Goal: Task Accomplishment & Management: Complete application form

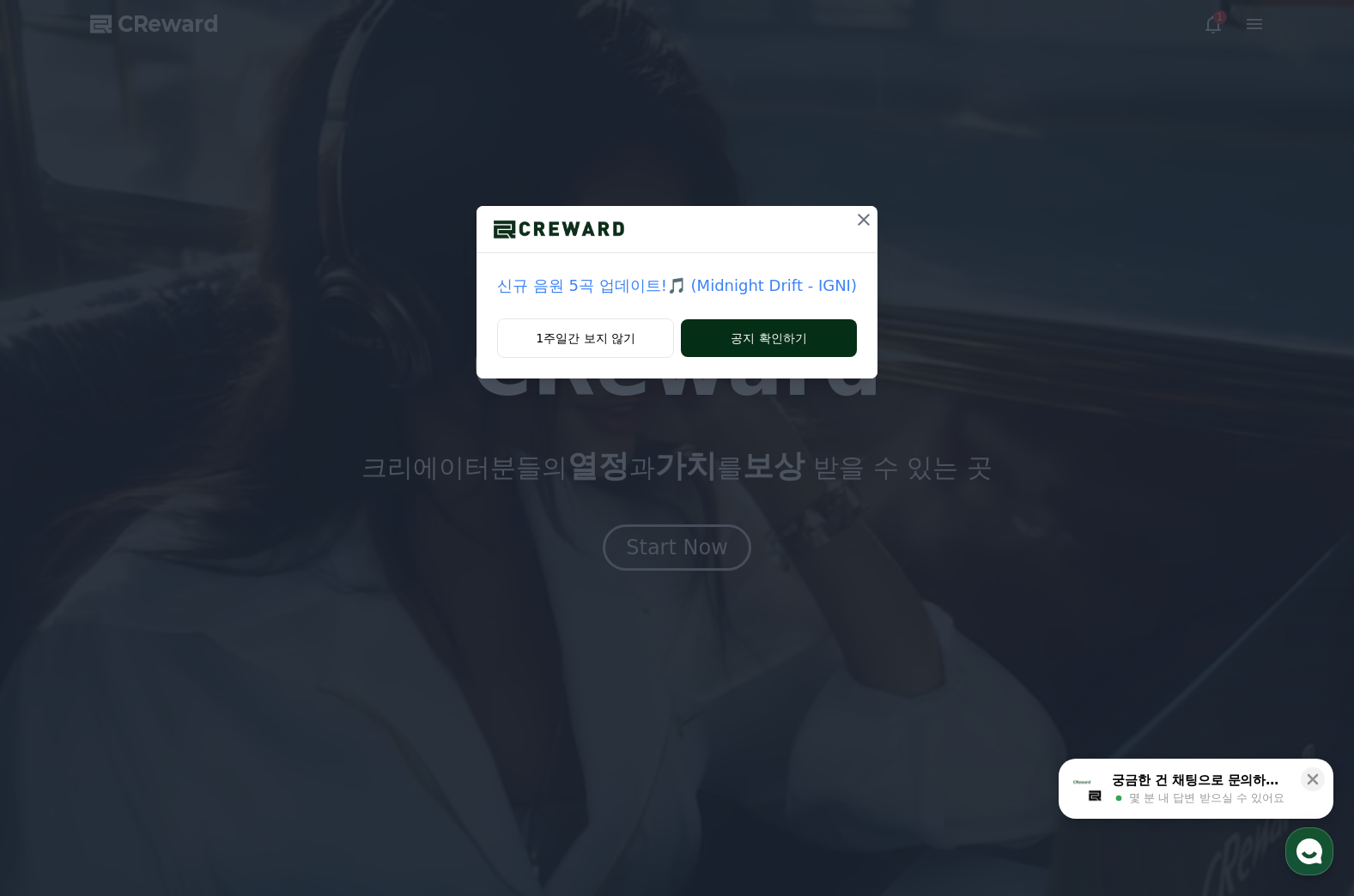
click at [755, 335] on button "공지 확인하기" at bounding box center [768, 338] width 176 height 37
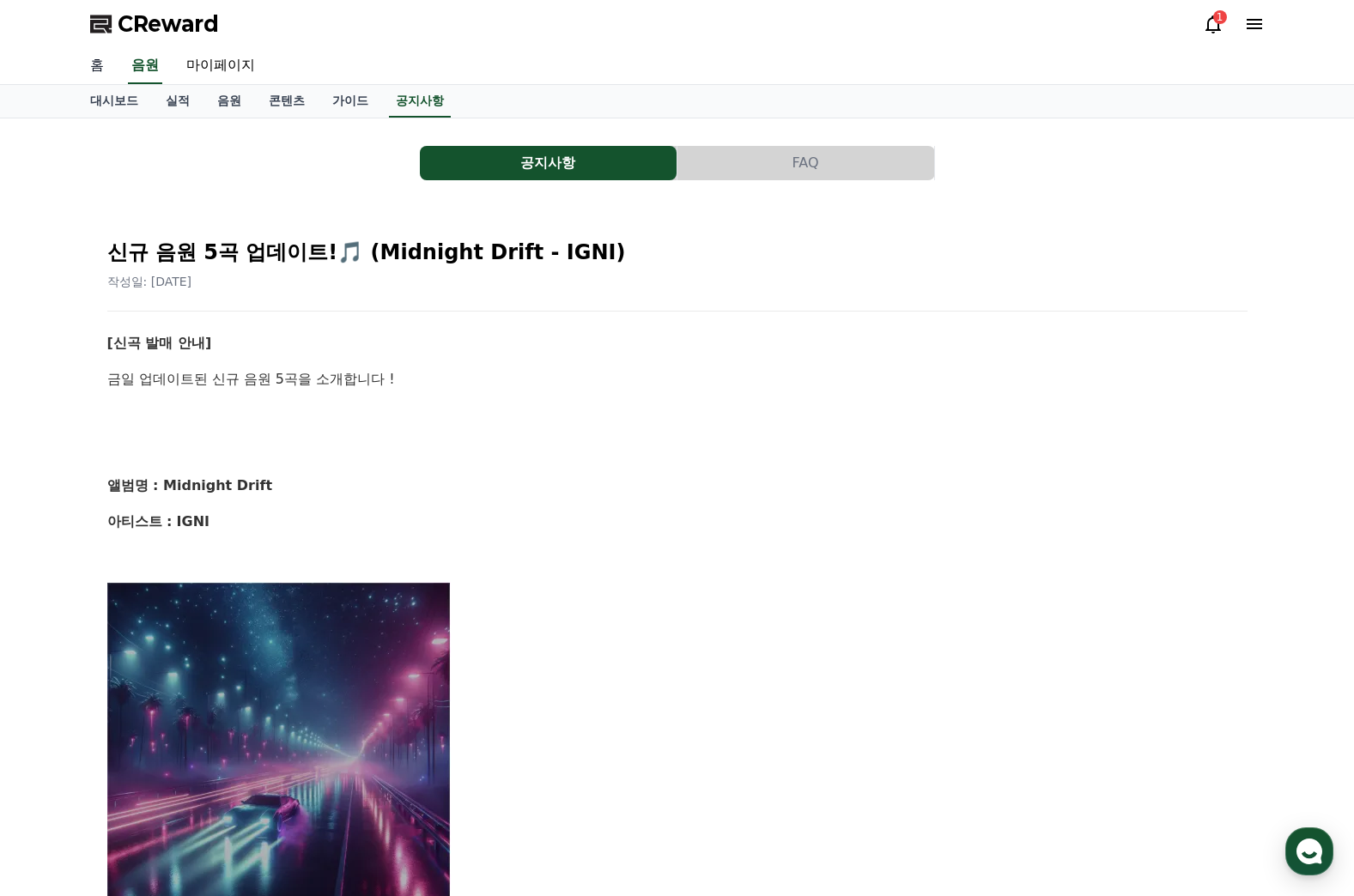
click at [94, 64] on link "홈" at bounding box center [97, 67] width 41 height 36
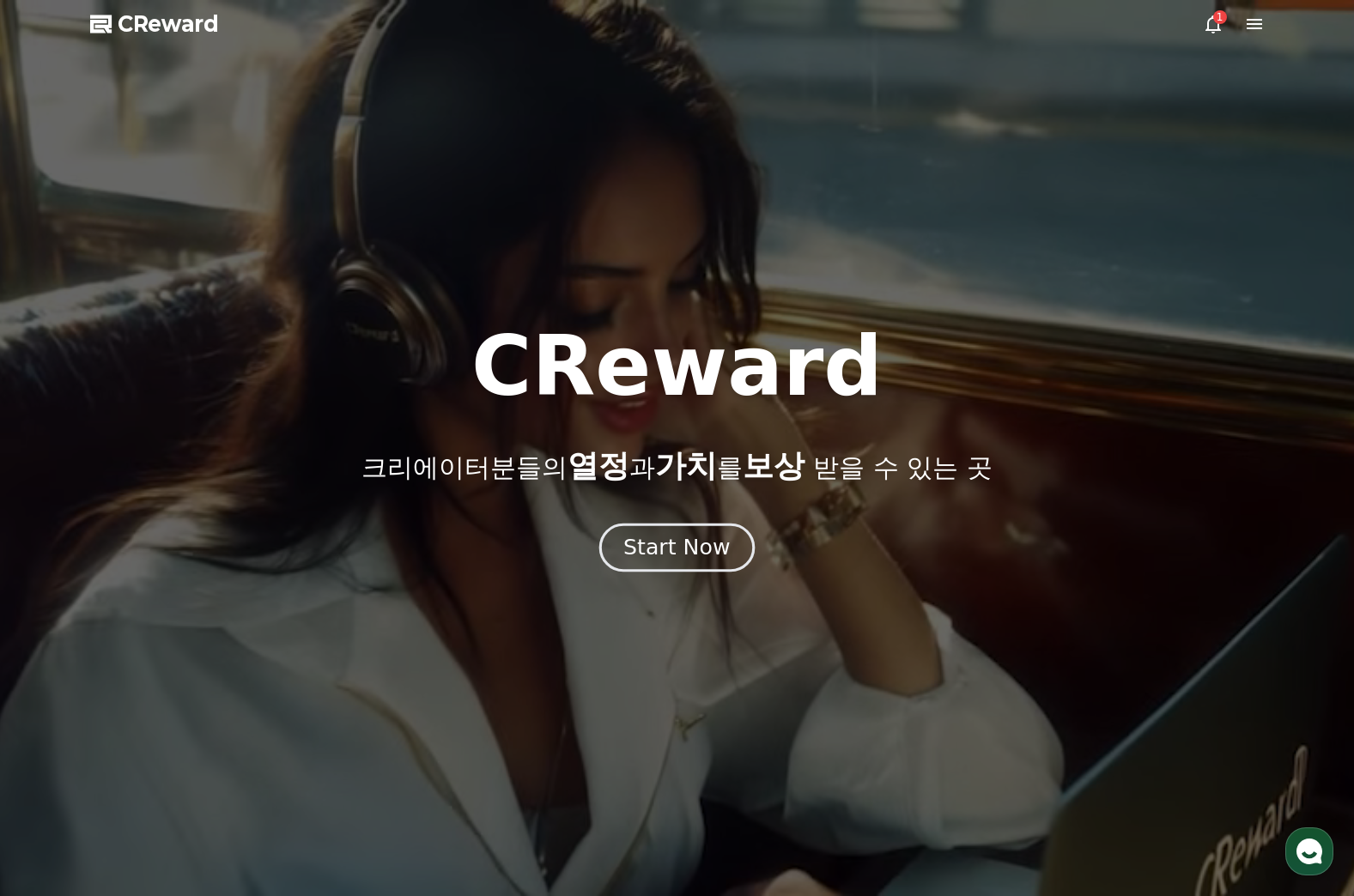
click at [660, 547] on div "Start Now" at bounding box center [676, 547] width 107 height 29
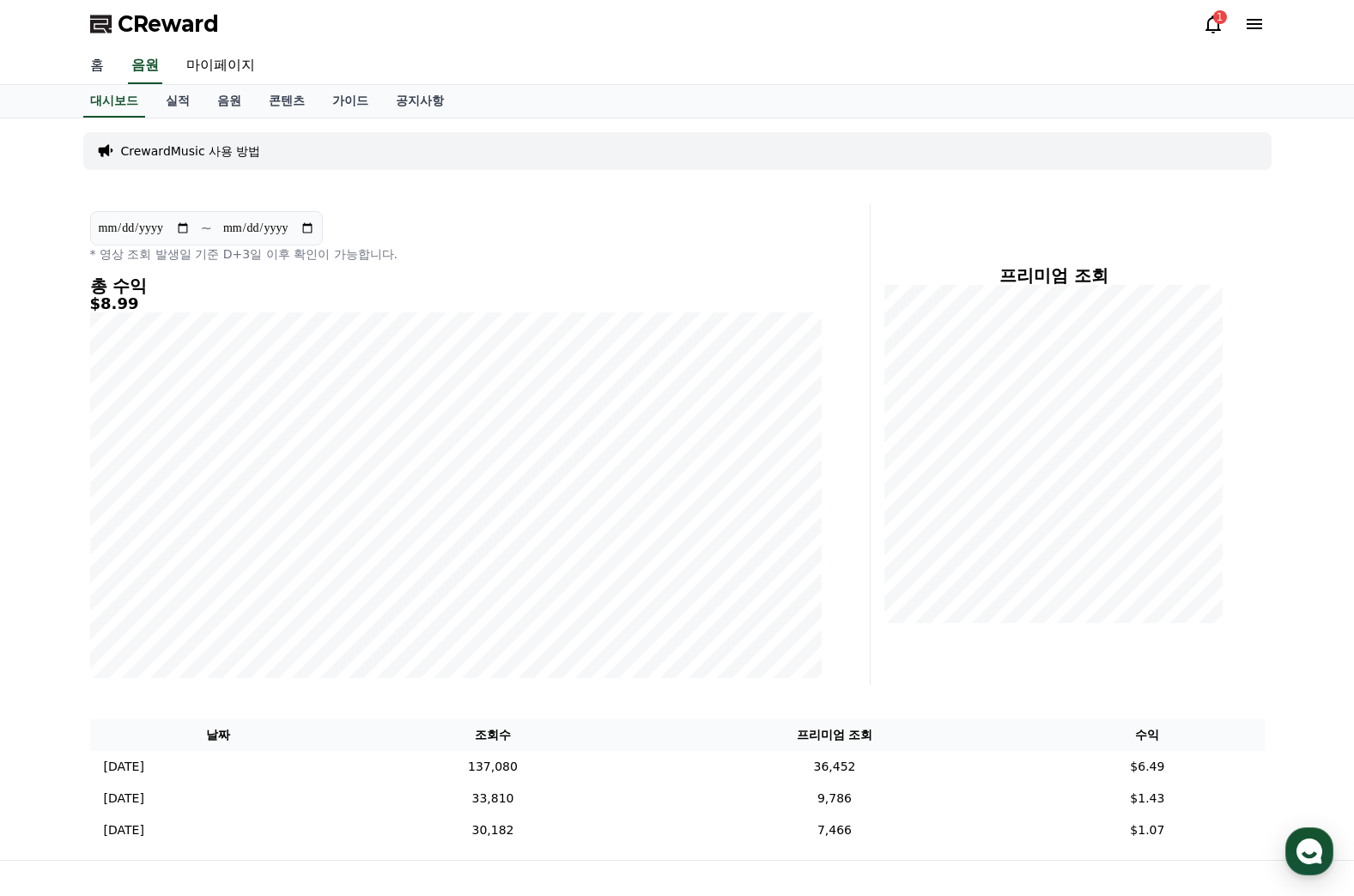
click at [94, 69] on link "홈" at bounding box center [97, 67] width 41 height 36
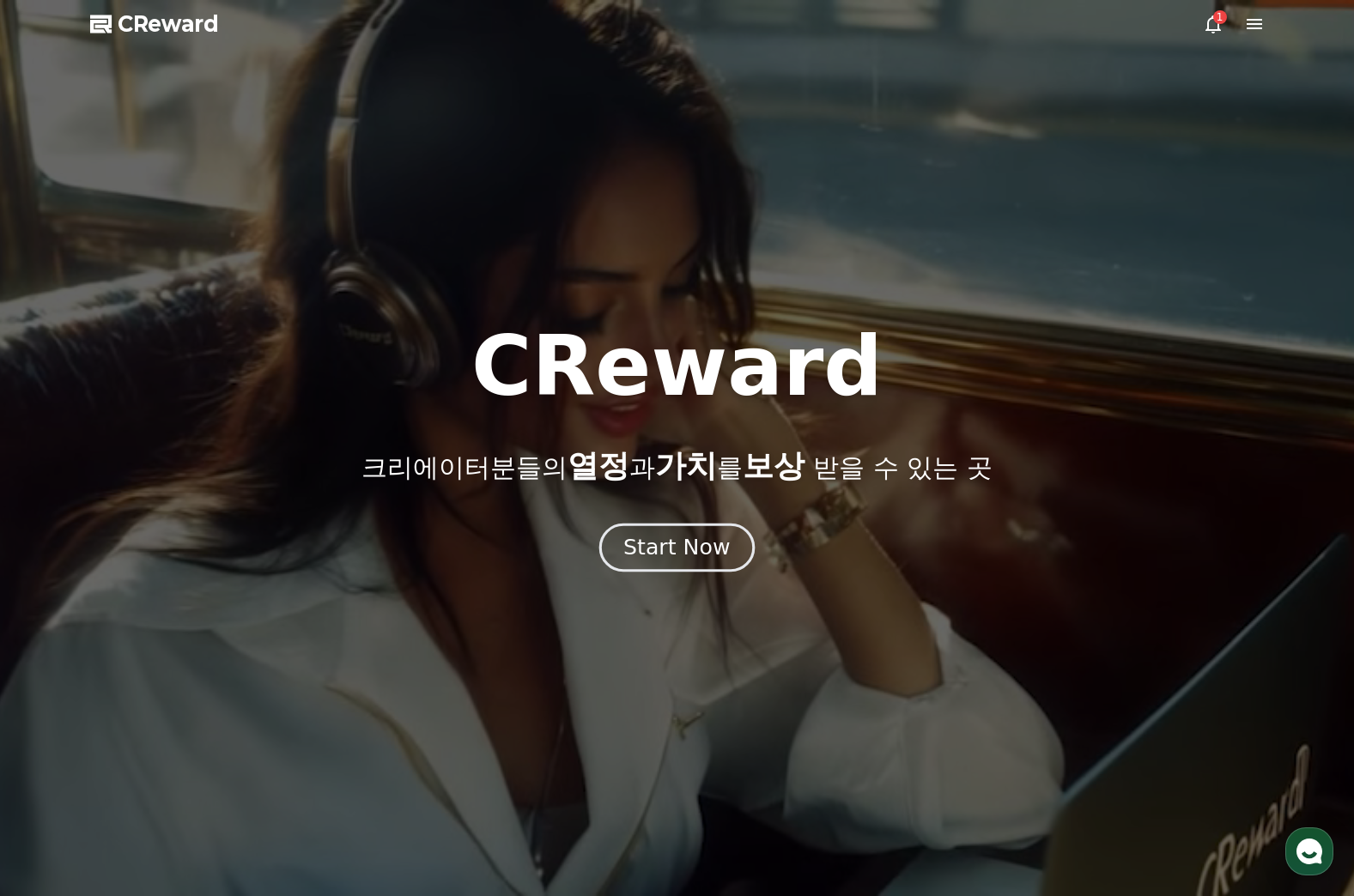
click at [680, 547] on div "Start Now" at bounding box center [676, 547] width 107 height 29
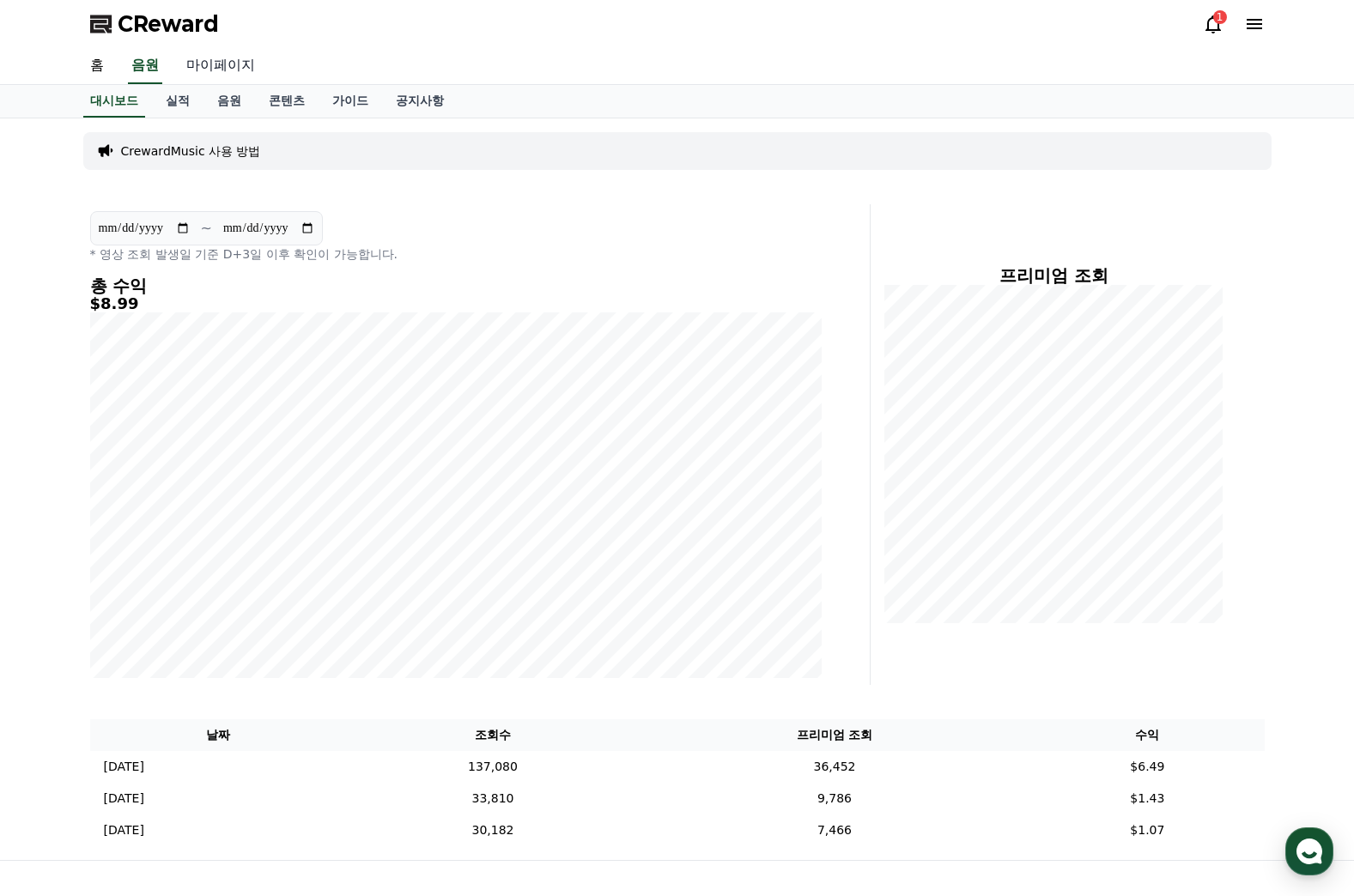
click at [230, 58] on link "마이페이지" at bounding box center [220, 67] width 96 height 36
select select "**********"
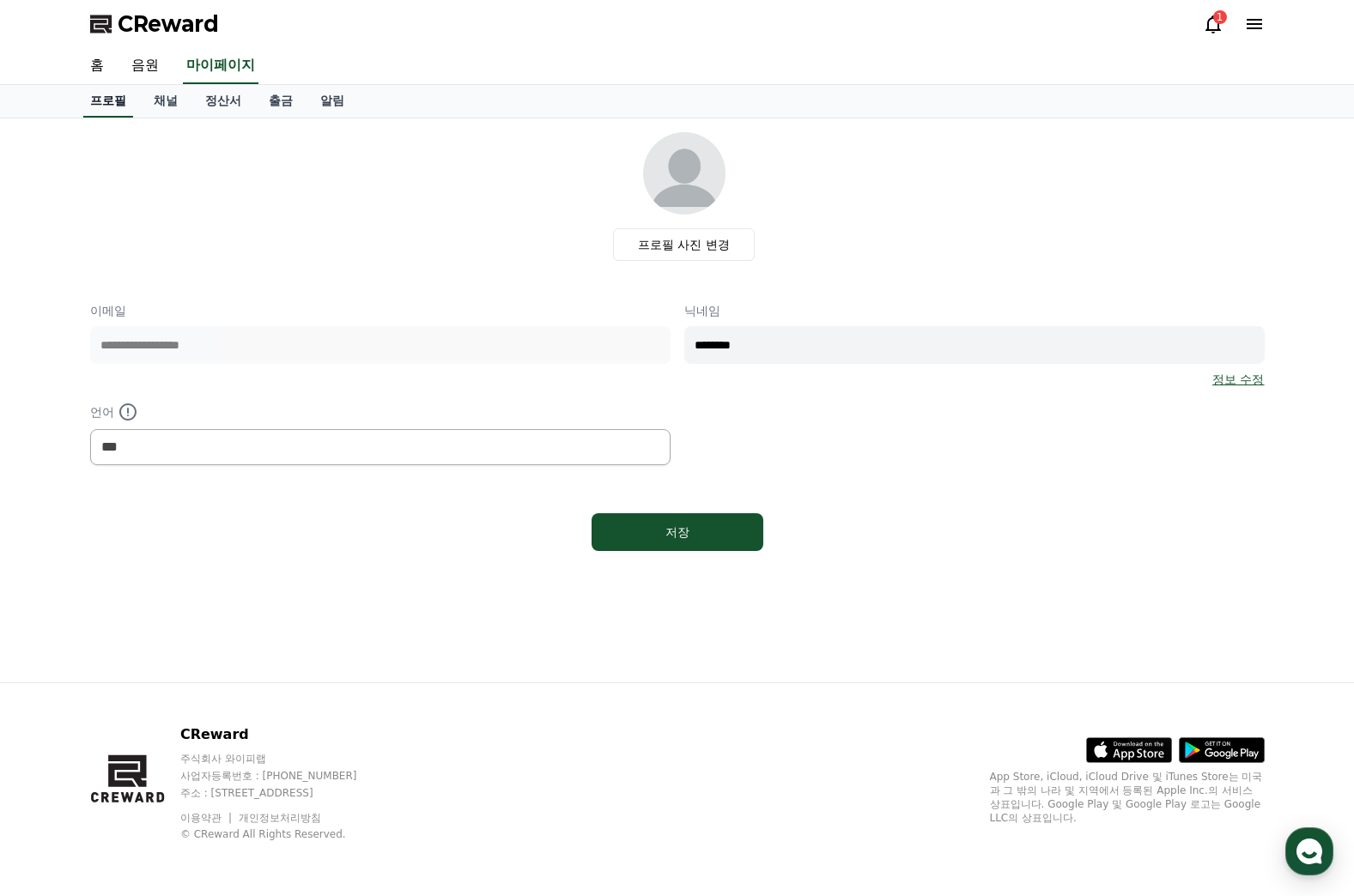
click at [127, 100] on link "프로필" at bounding box center [108, 101] width 50 height 33
click at [98, 55] on link "홈" at bounding box center [97, 67] width 41 height 36
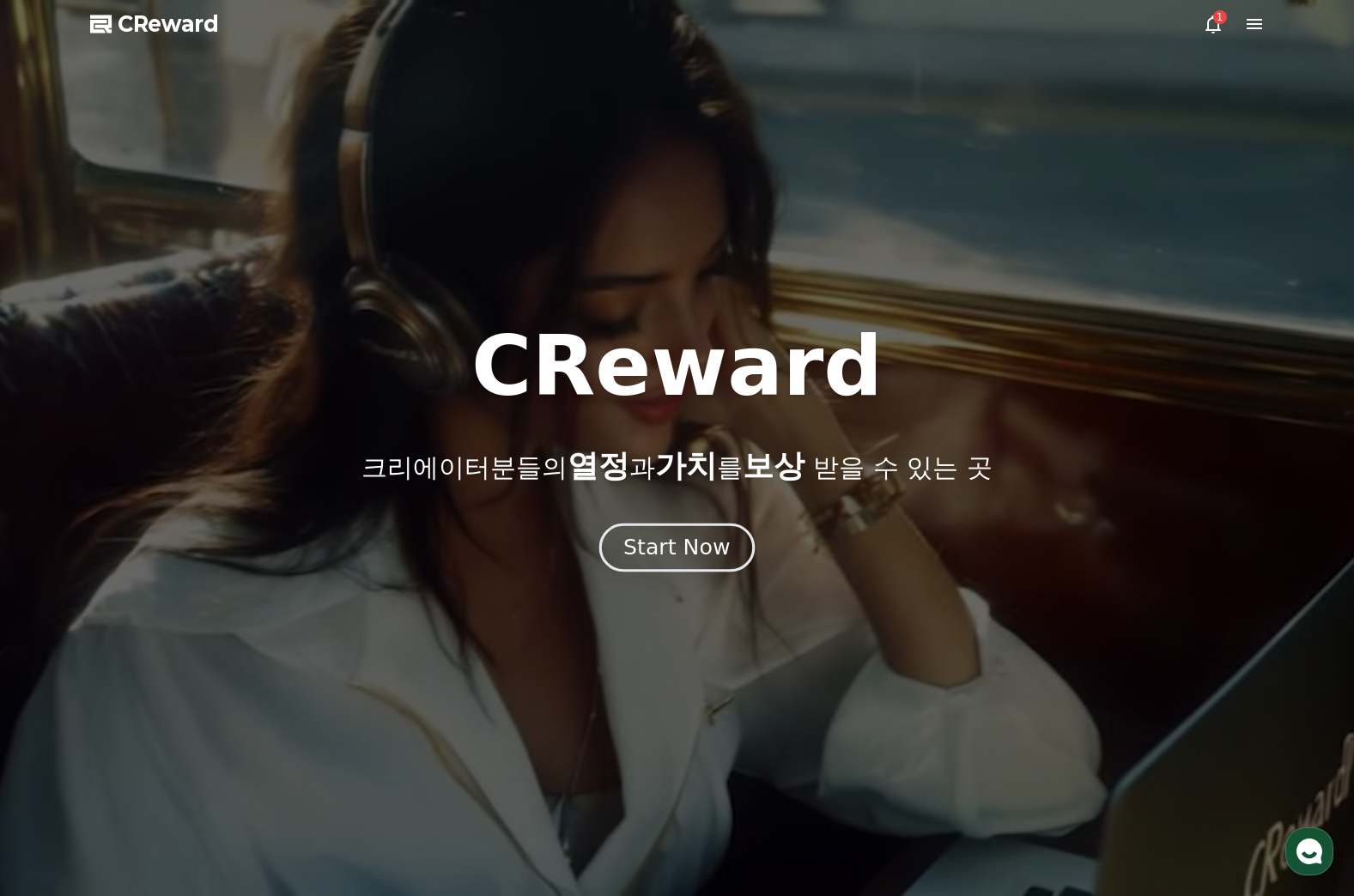
click at [631, 529] on button "Start Now" at bounding box center [677, 548] width 155 height 49
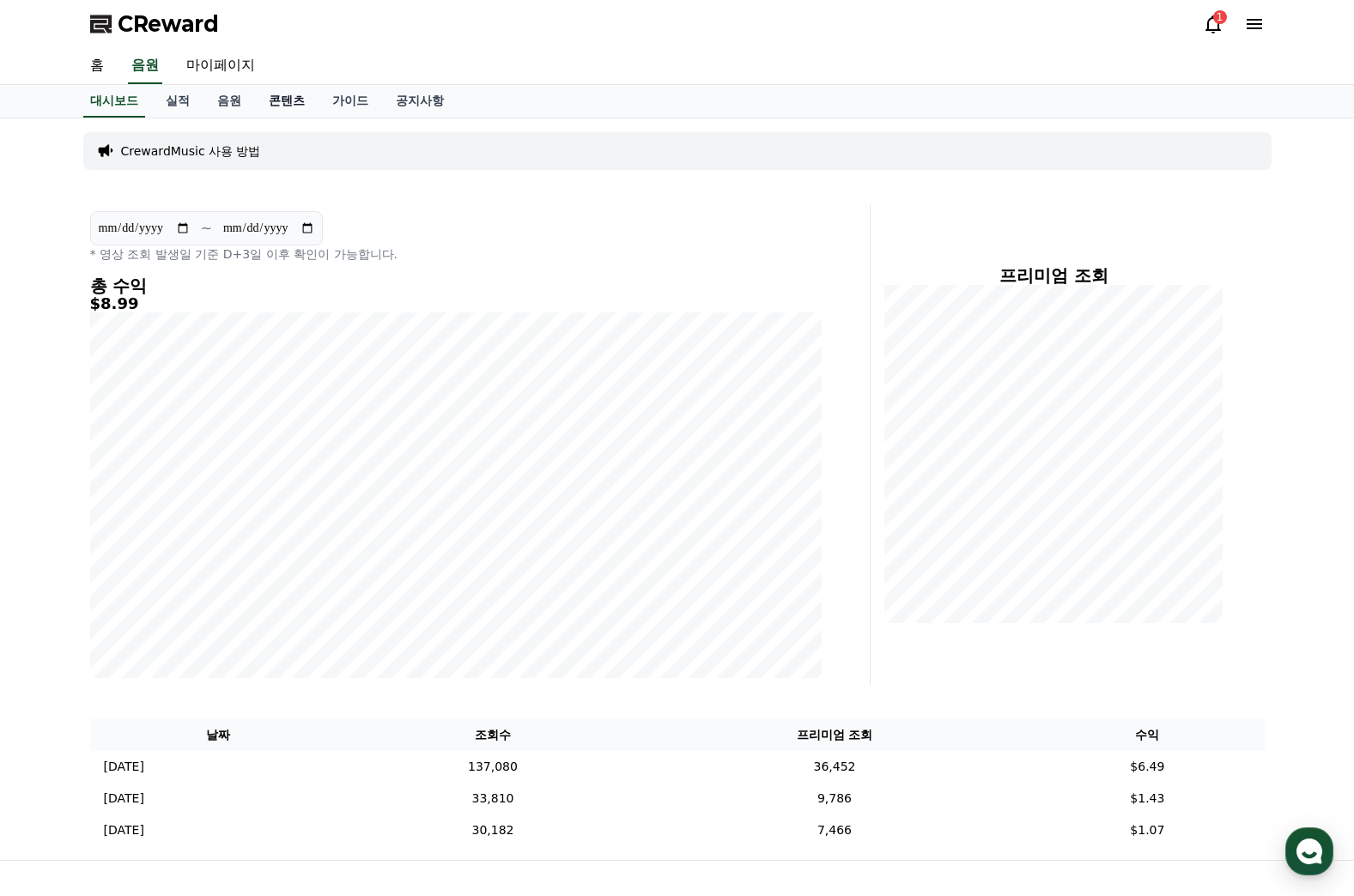
click at [296, 102] on link "콘텐츠" at bounding box center [286, 101] width 64 height 33
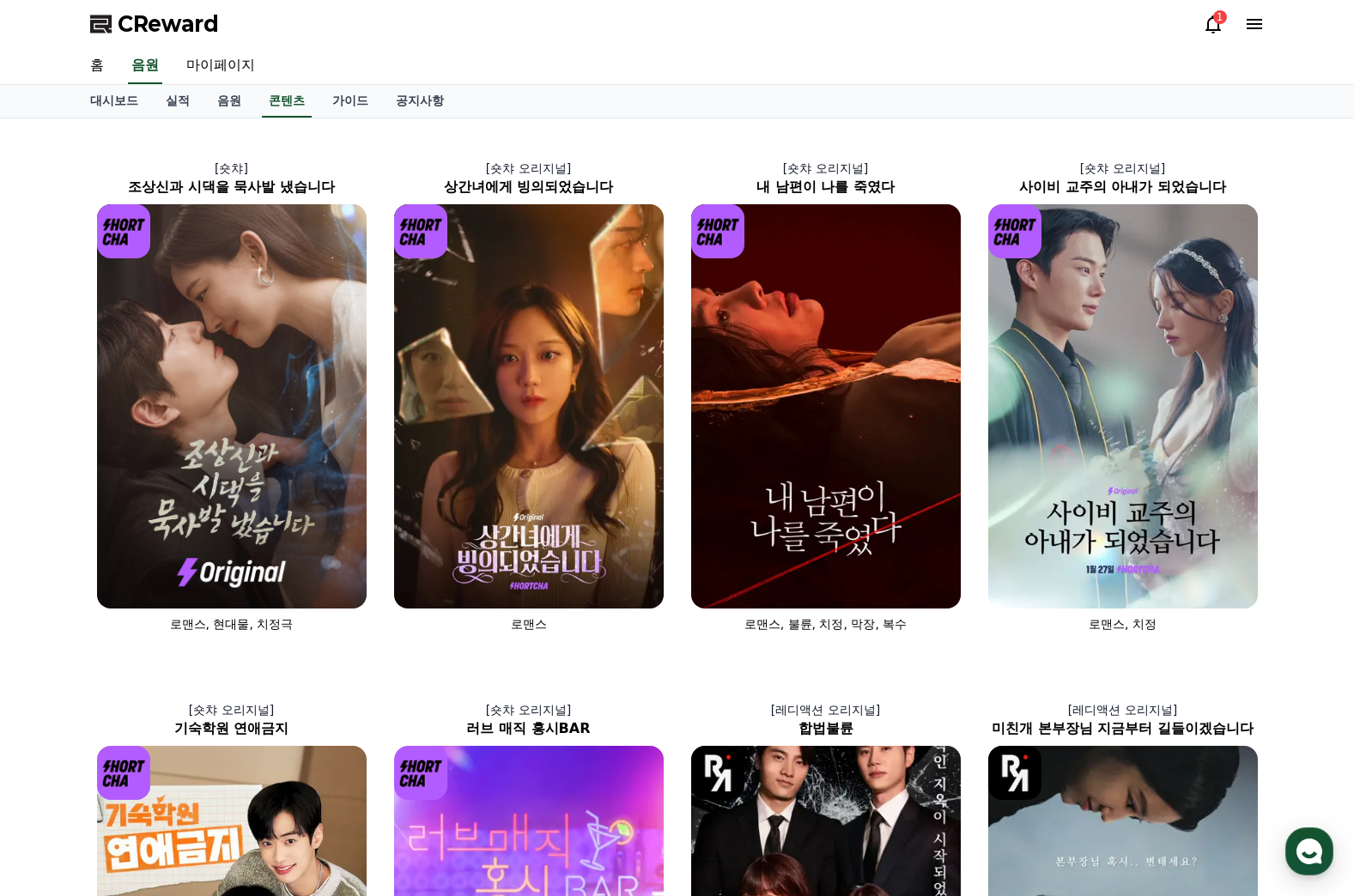
click at [1244, 22] on icon at bounding box center [1254, 24] width 21 height 21
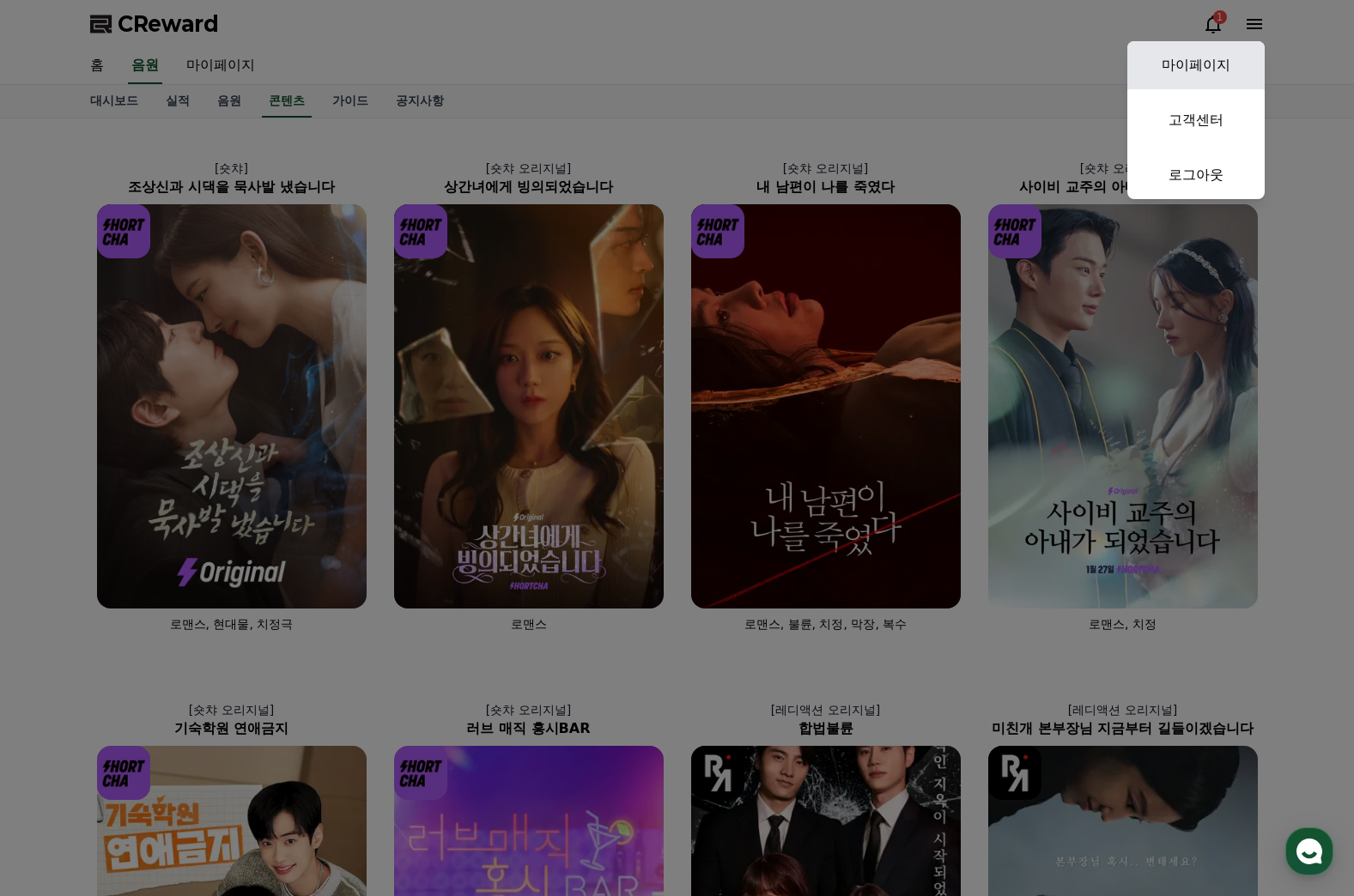
click at [1204, 78] on link "마이페이지" at bounding box center [1195, 65] width 138 height 48
select select "**********"
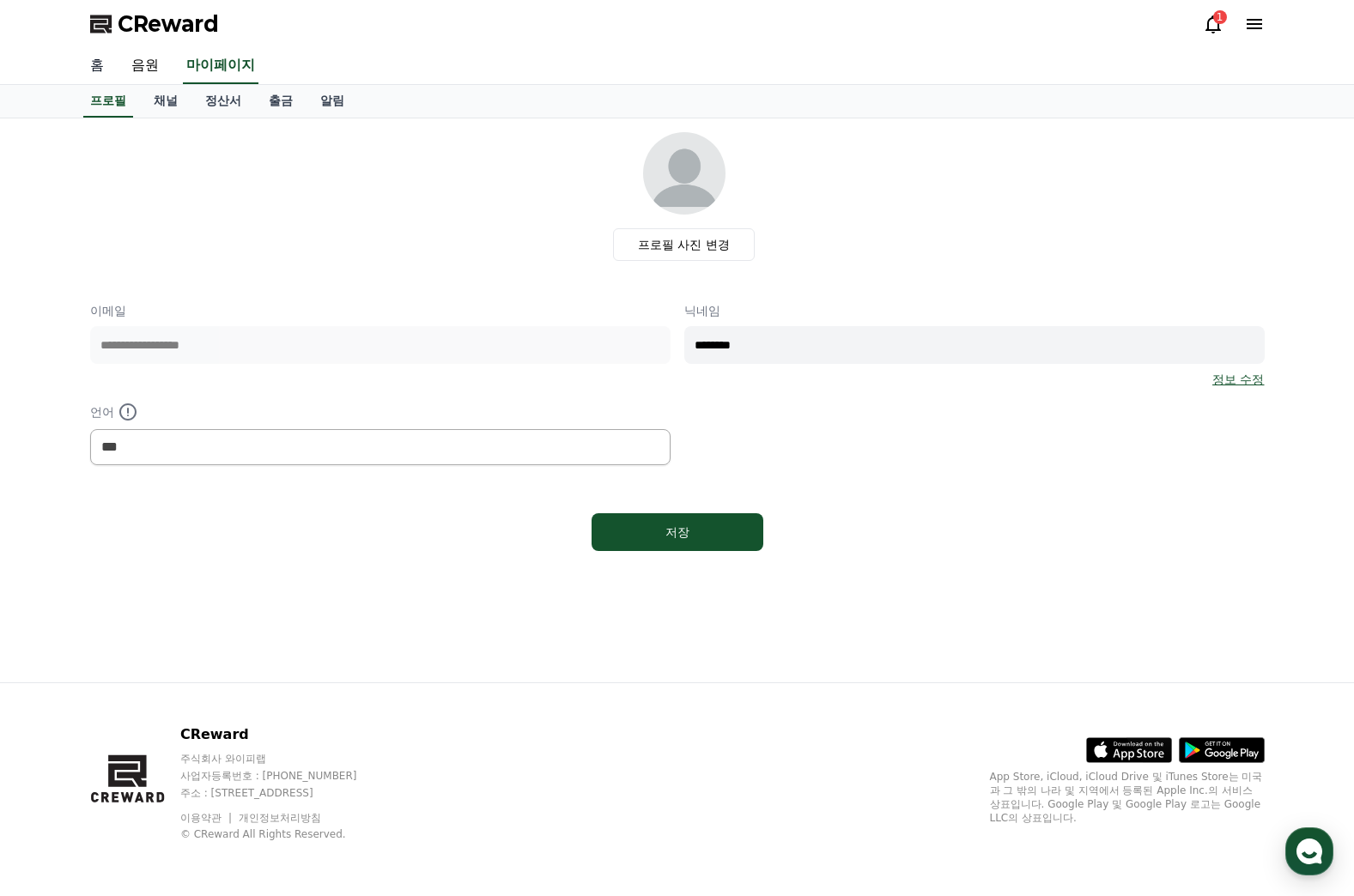
click at [92, 64] on link "홈" at bounding box center [97, 67] width 41 height 36
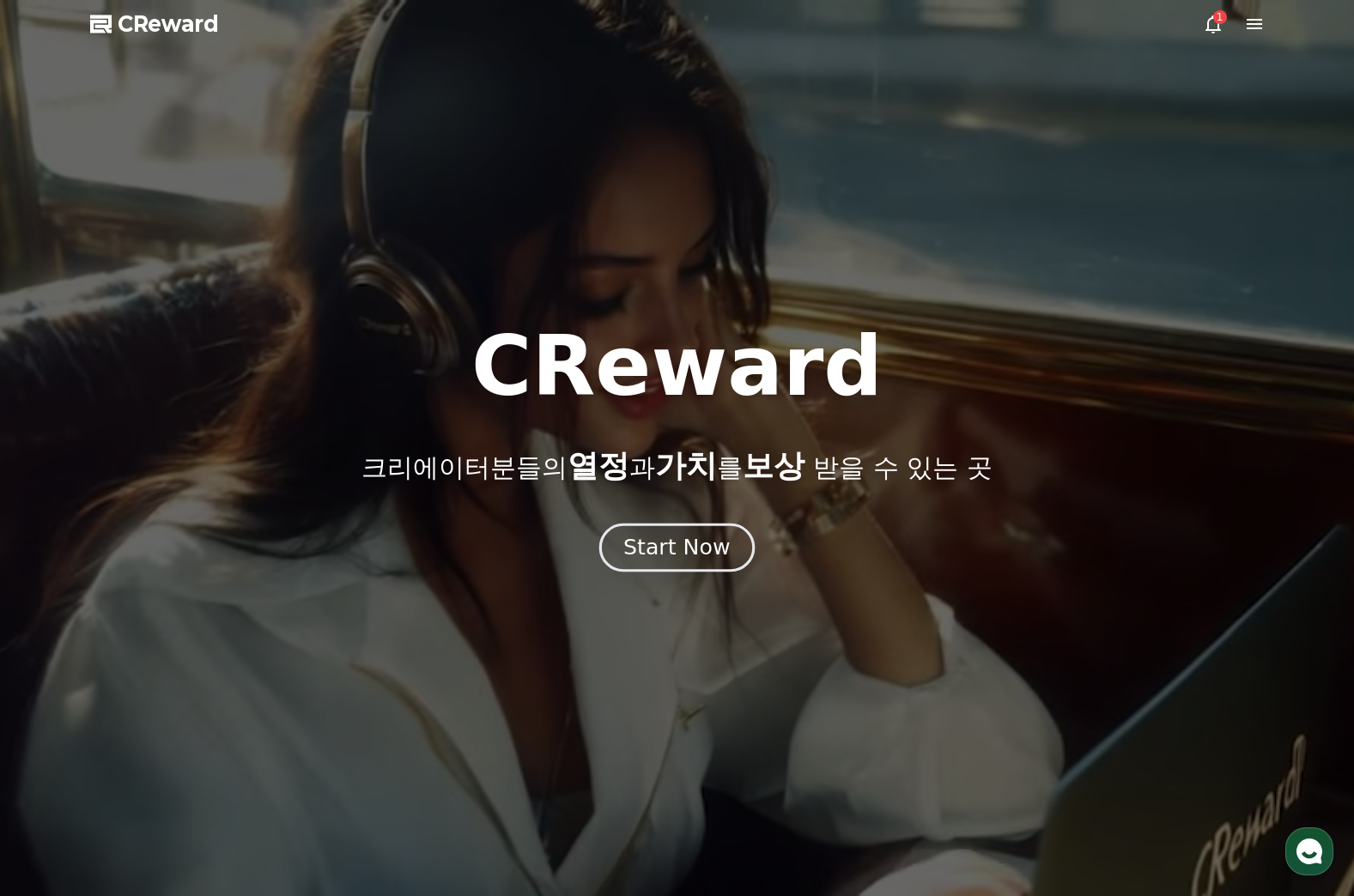
click at [660, 540] on div "Start Now" at bounding box center [676, 547] width 107 height 29
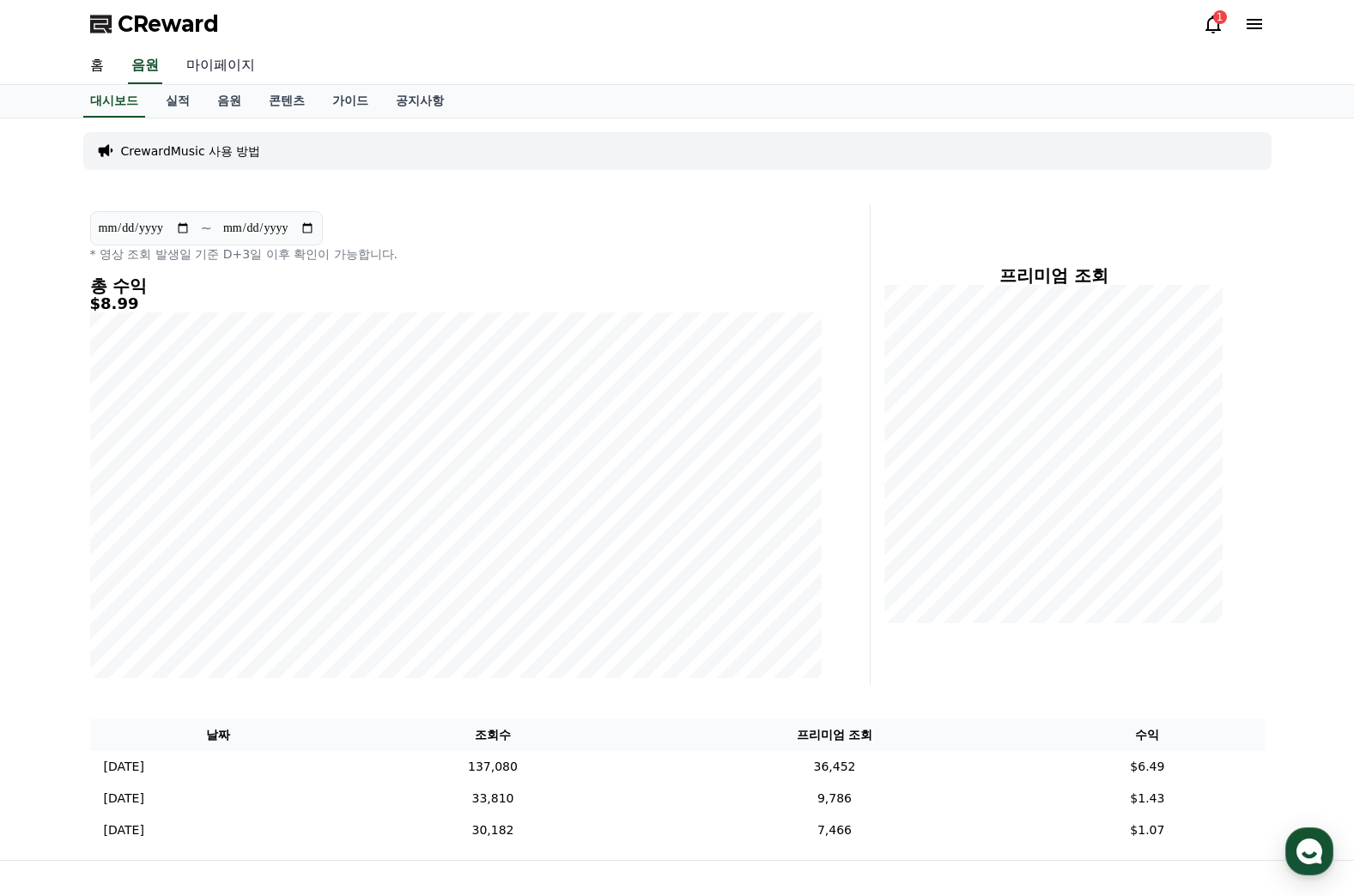
click at [236, 64] on link "마이페이지" at bounding box center [220, 67] width 96 height 36
select select "**********"
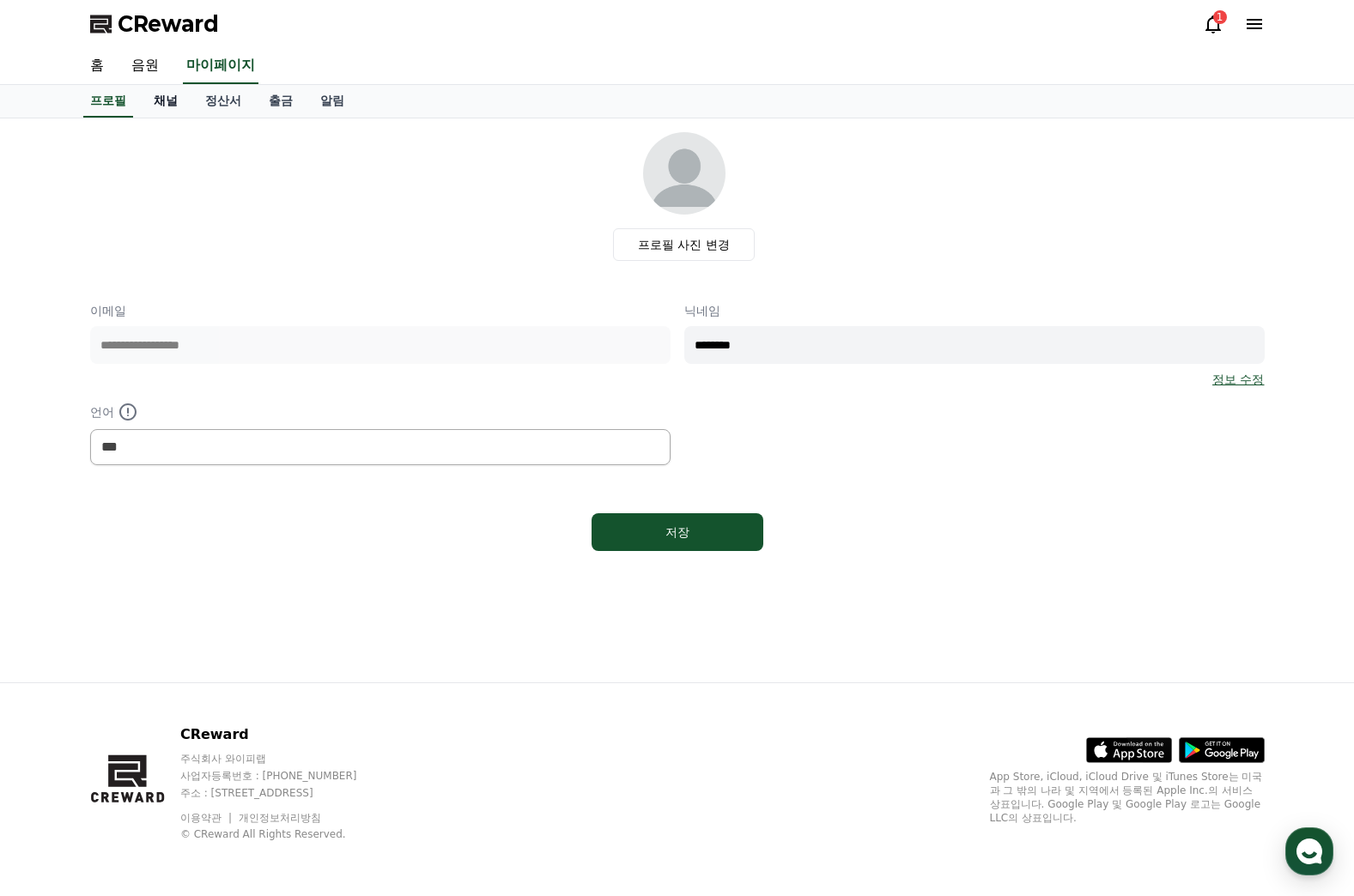
click at [175, 102] on link "채널" at bounding box center [165, 101] width 51 height 33
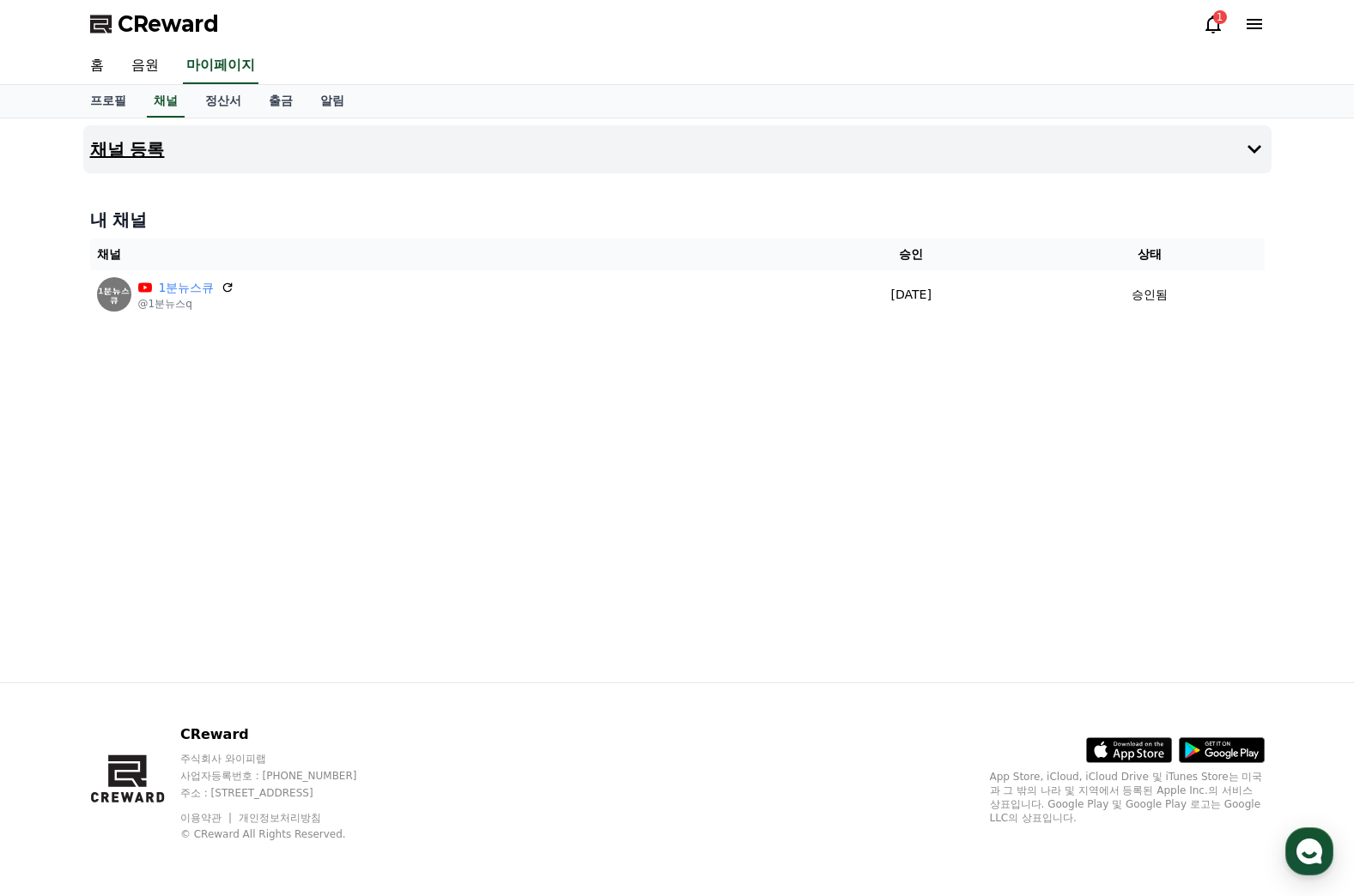
click at [135, 154] on h4 "채널 등록" at bounding box center [128, 149] width 75 height 19
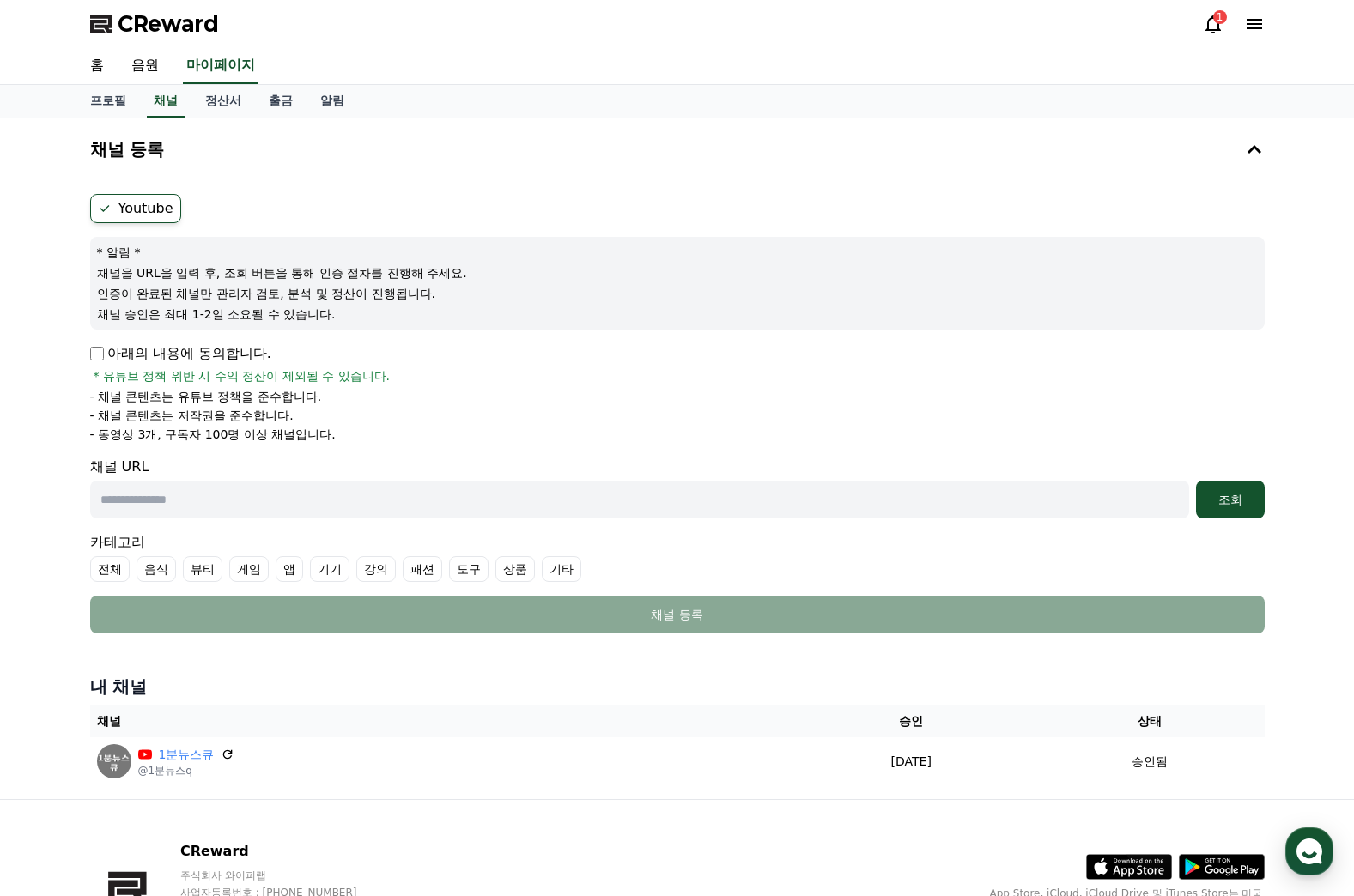
drag, startPoint x: 123, startPoint y: 509, endPoint x: 138, endPoint y: 508, distance: 15.0
click at [123, 509] on input "text" at bounding box center [640, 499] width 1099 height 37
paste input "**********"
type input "**********"
click at [1227, 493] on div "조회" at bounding box center [1230, 499] width 55 height 17
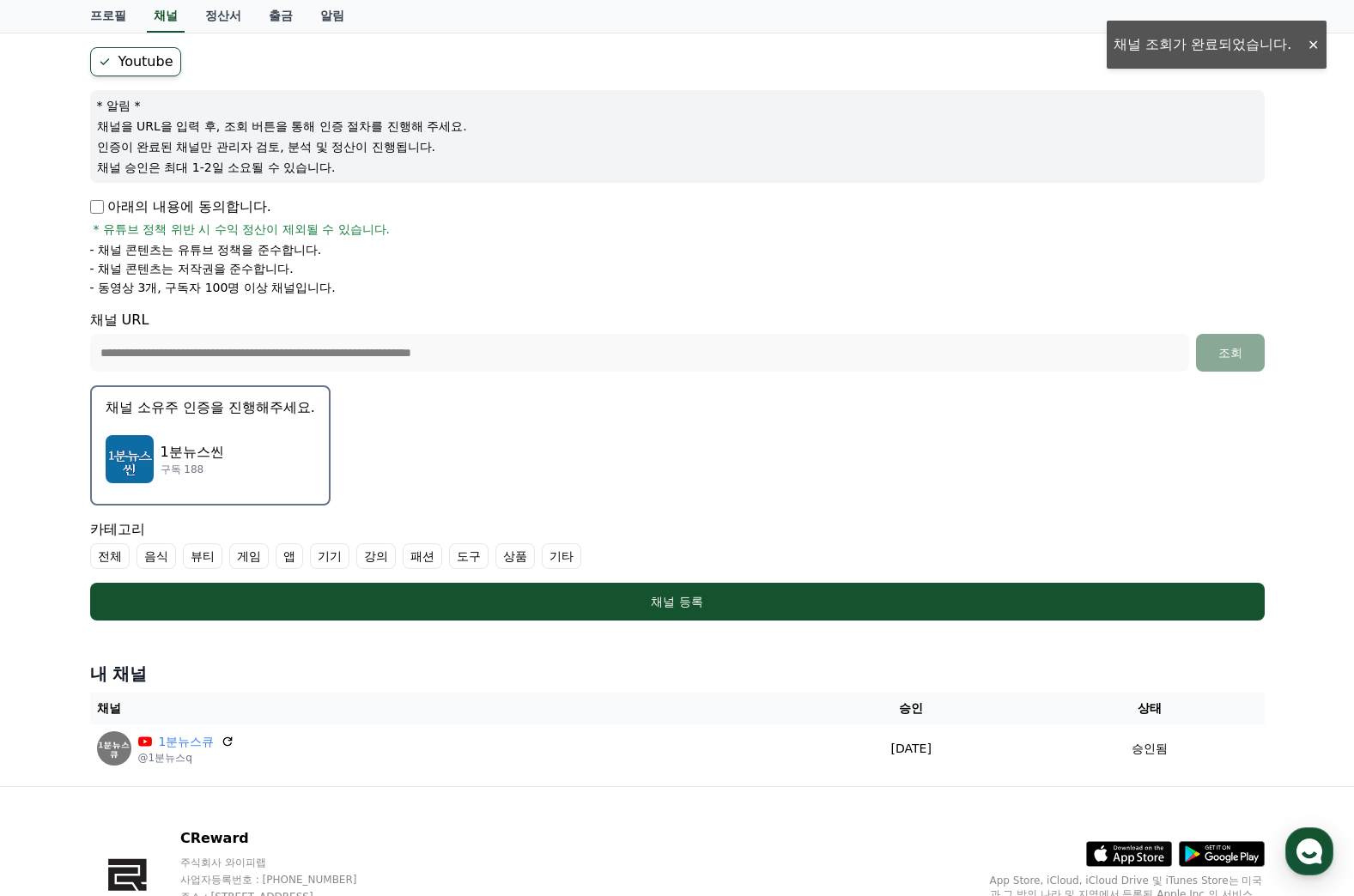
scroll to position [251, 0]
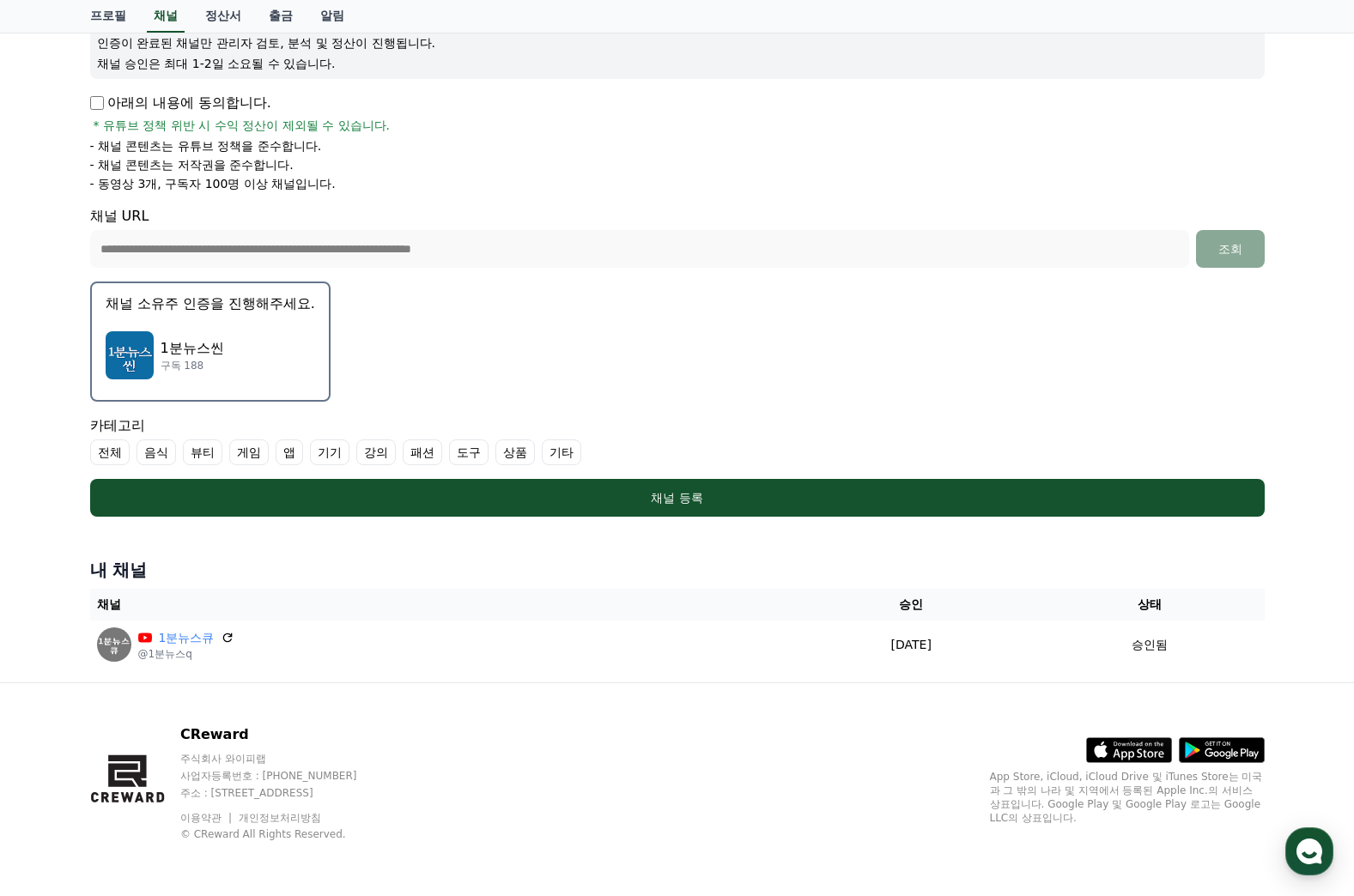
click at [134, 364] on img "button" at bounding box center [130, 355] width 48 height 48
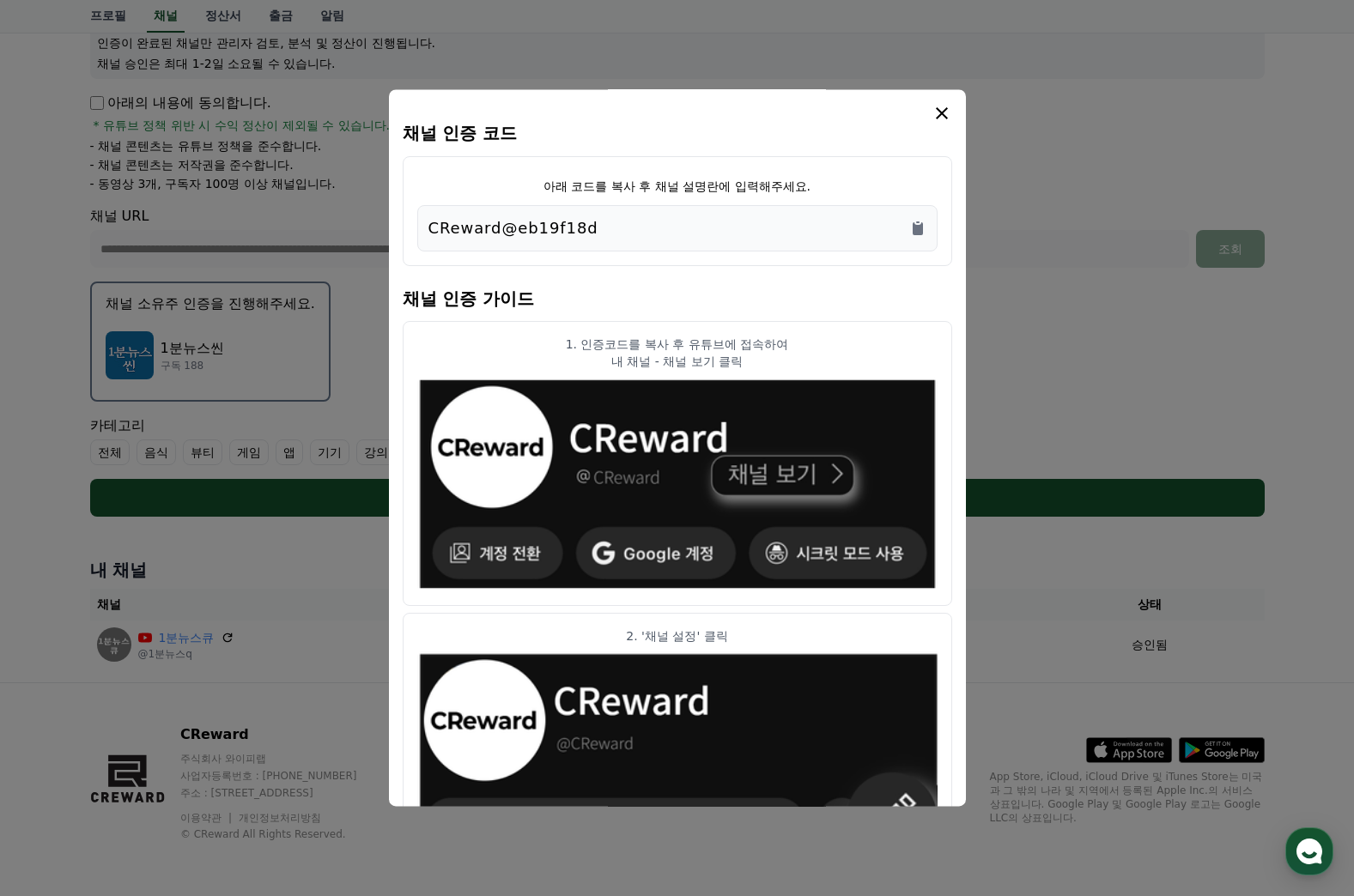
click at [630, 229] on div "CReward@eb19f18d" at bounding box center [677, 228] width 498 height 24
click at [919, 233] on icon "Copy to clipboard" at bounding box center [917, 229] width 10 height 13
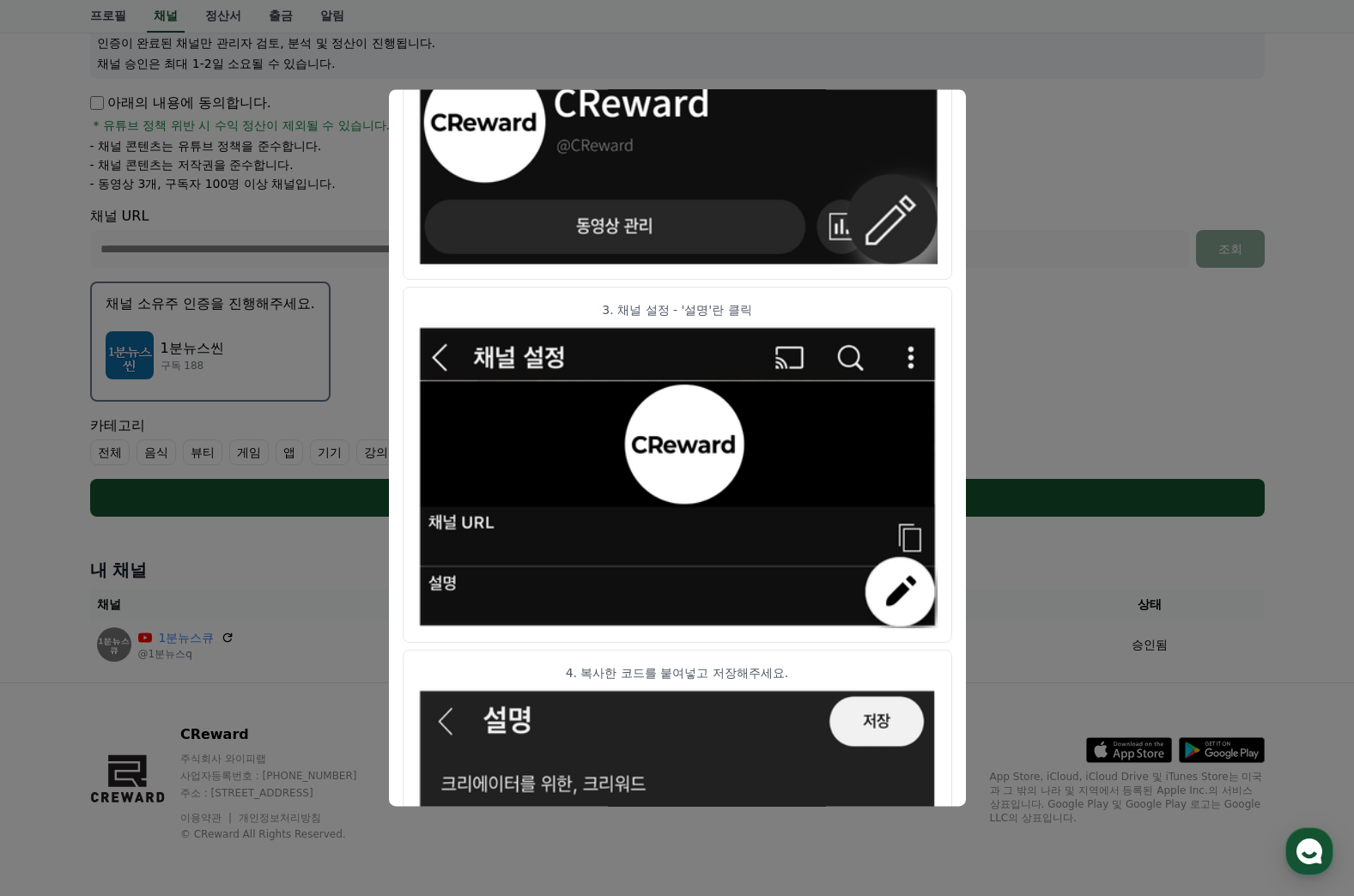
scroll to position [765, 0]
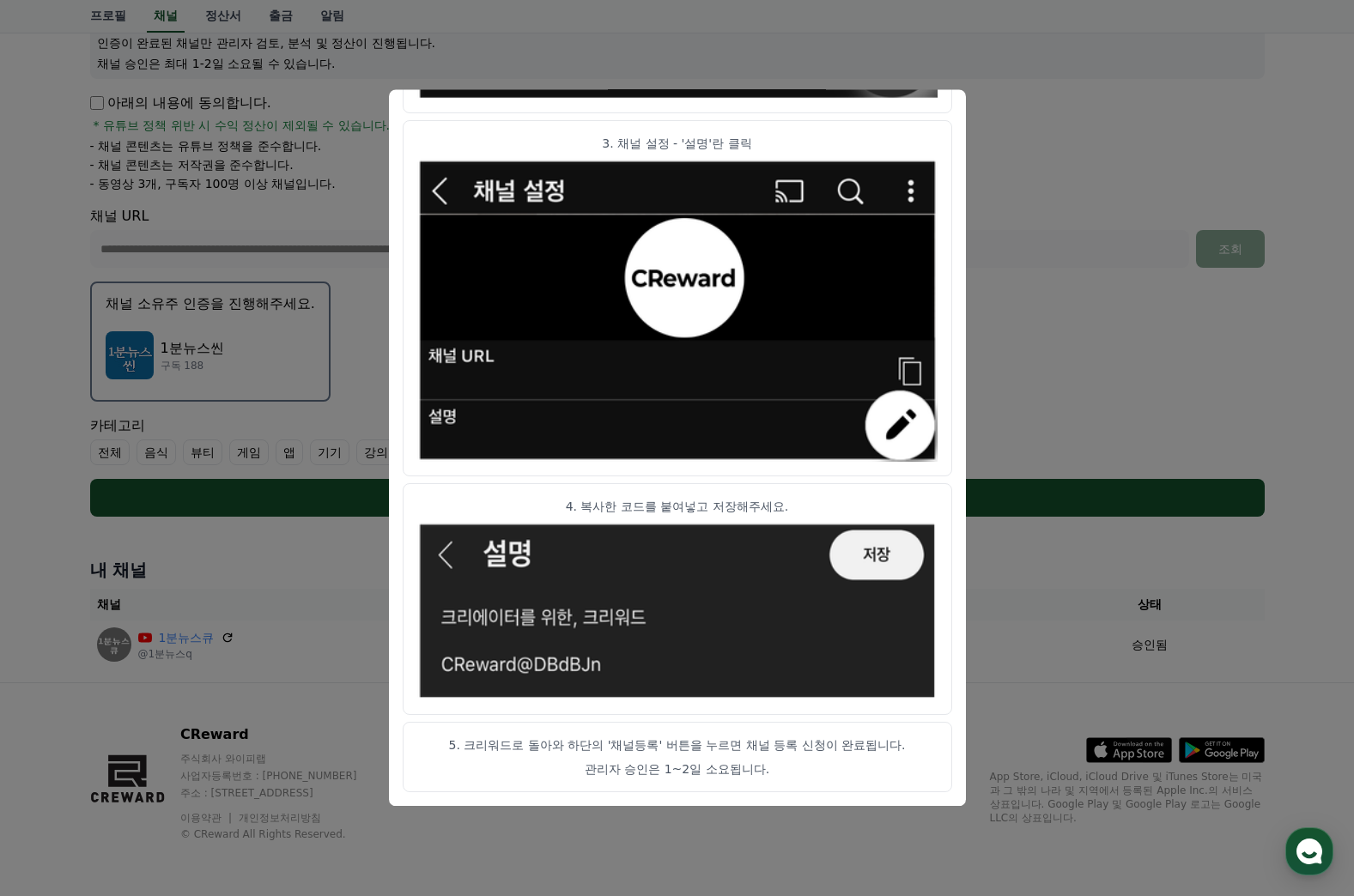
click at [877, 555] on img "modal" at bounding box center [677, 611] width 520 height 180
click at [1056, 216] on button "close modal" at bounding box center [677, 448] width 1354 height 896
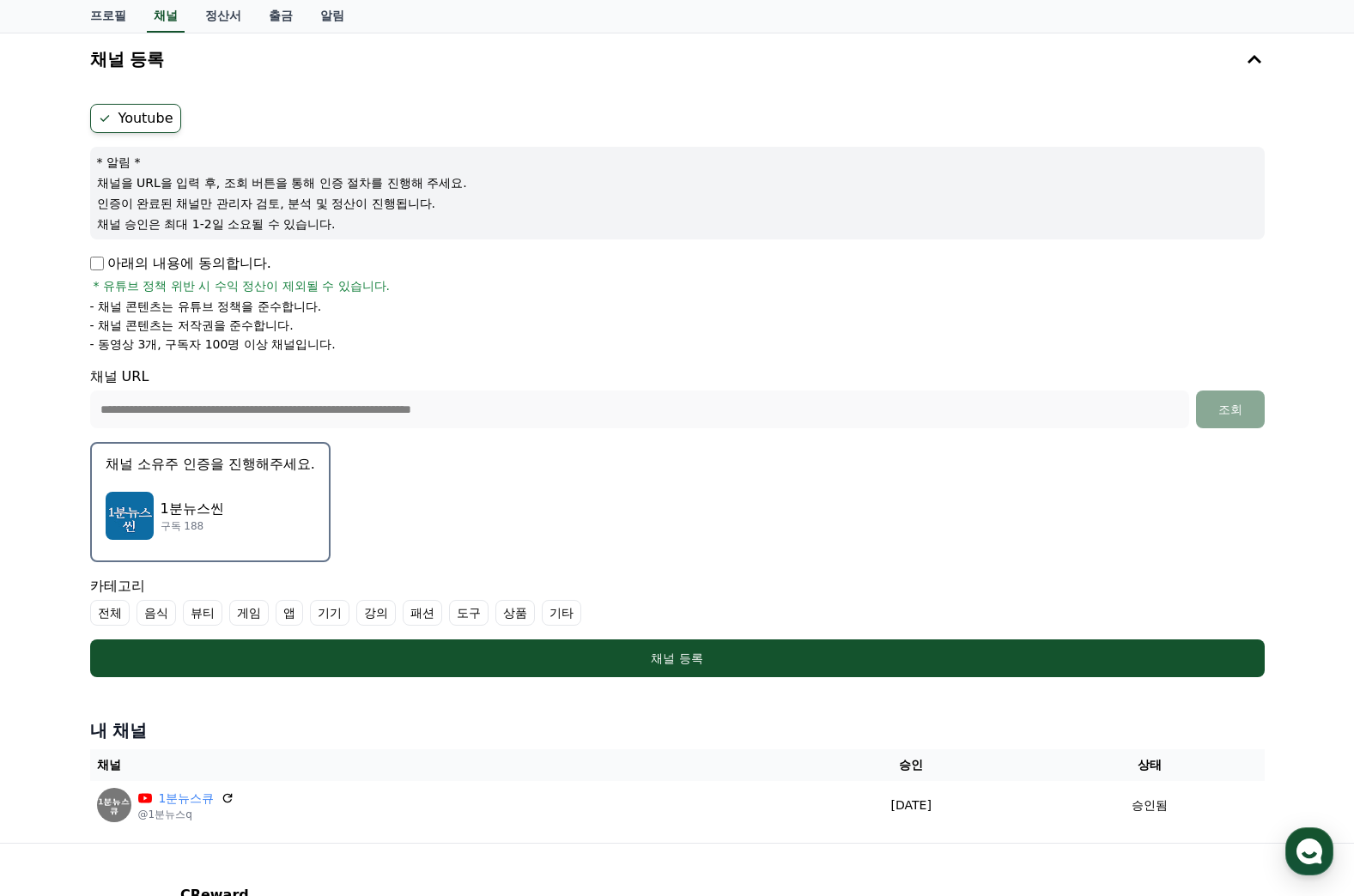
scroll to position [172, 0]
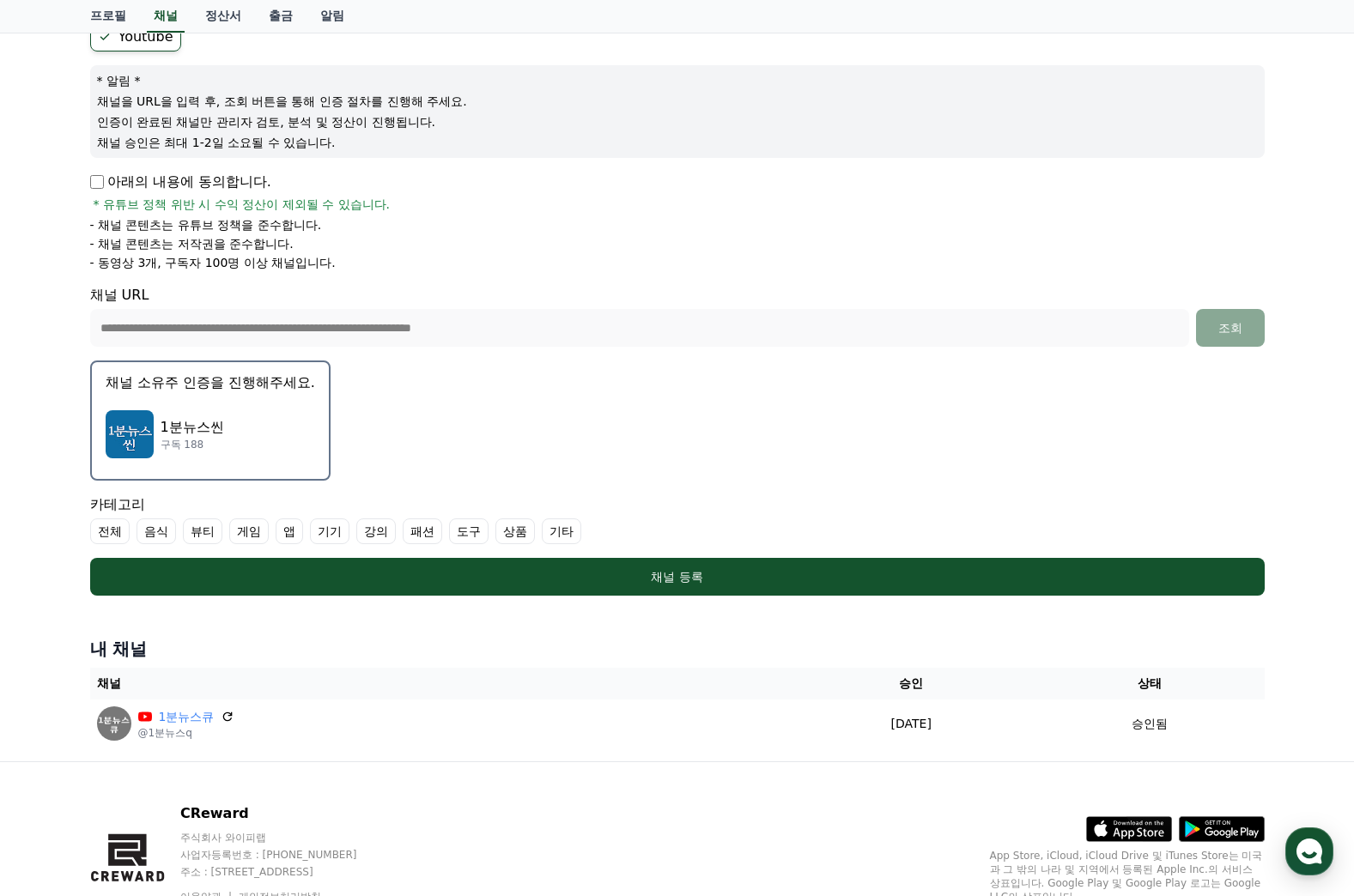
click at [196, 431] on p "1분뉴스씬" at bounding box center [193, 427] width 64 height 21
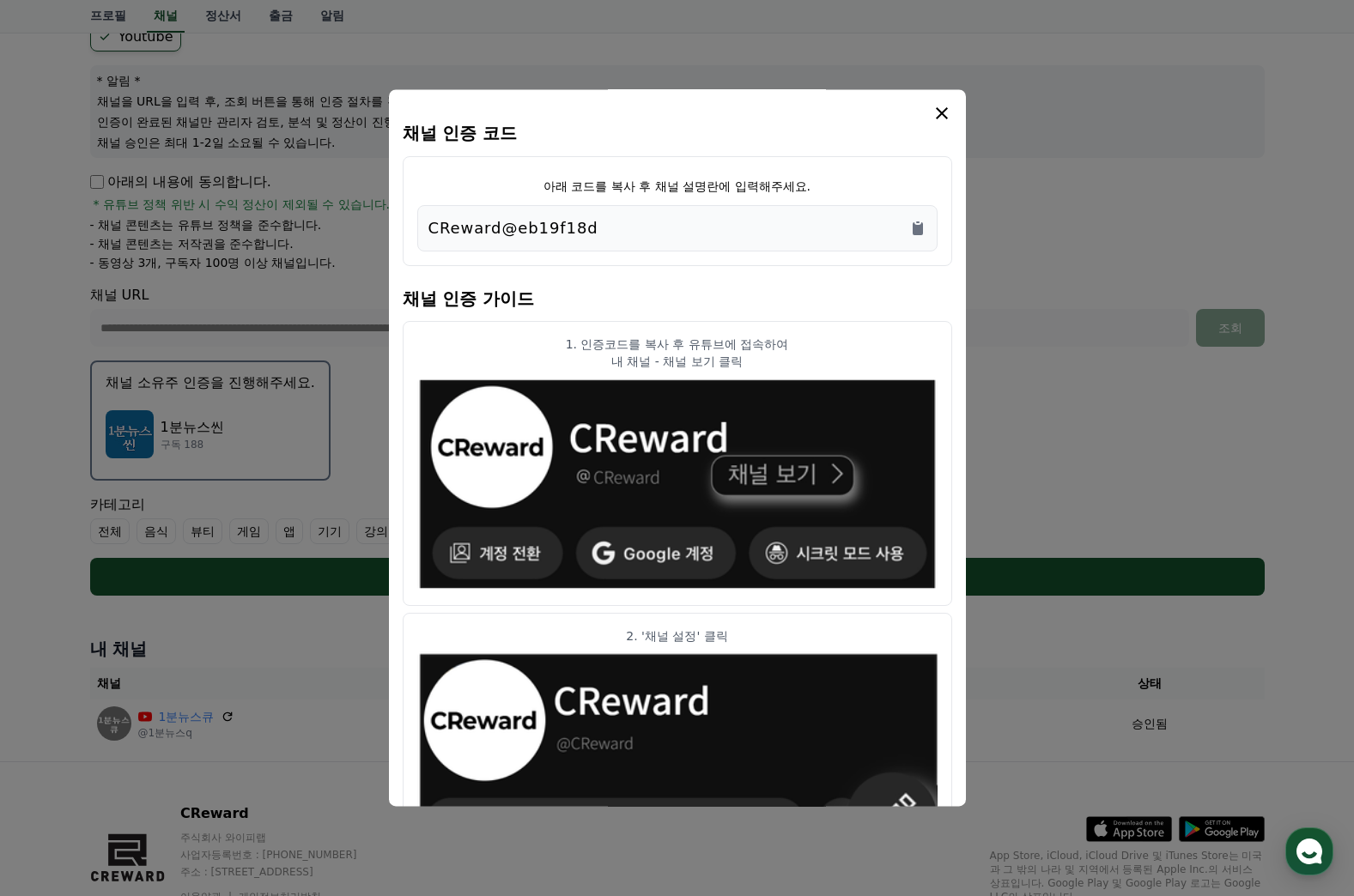
click at [950, 104] on icon "modal" at bounding box center [942, 113] width 21 height 21
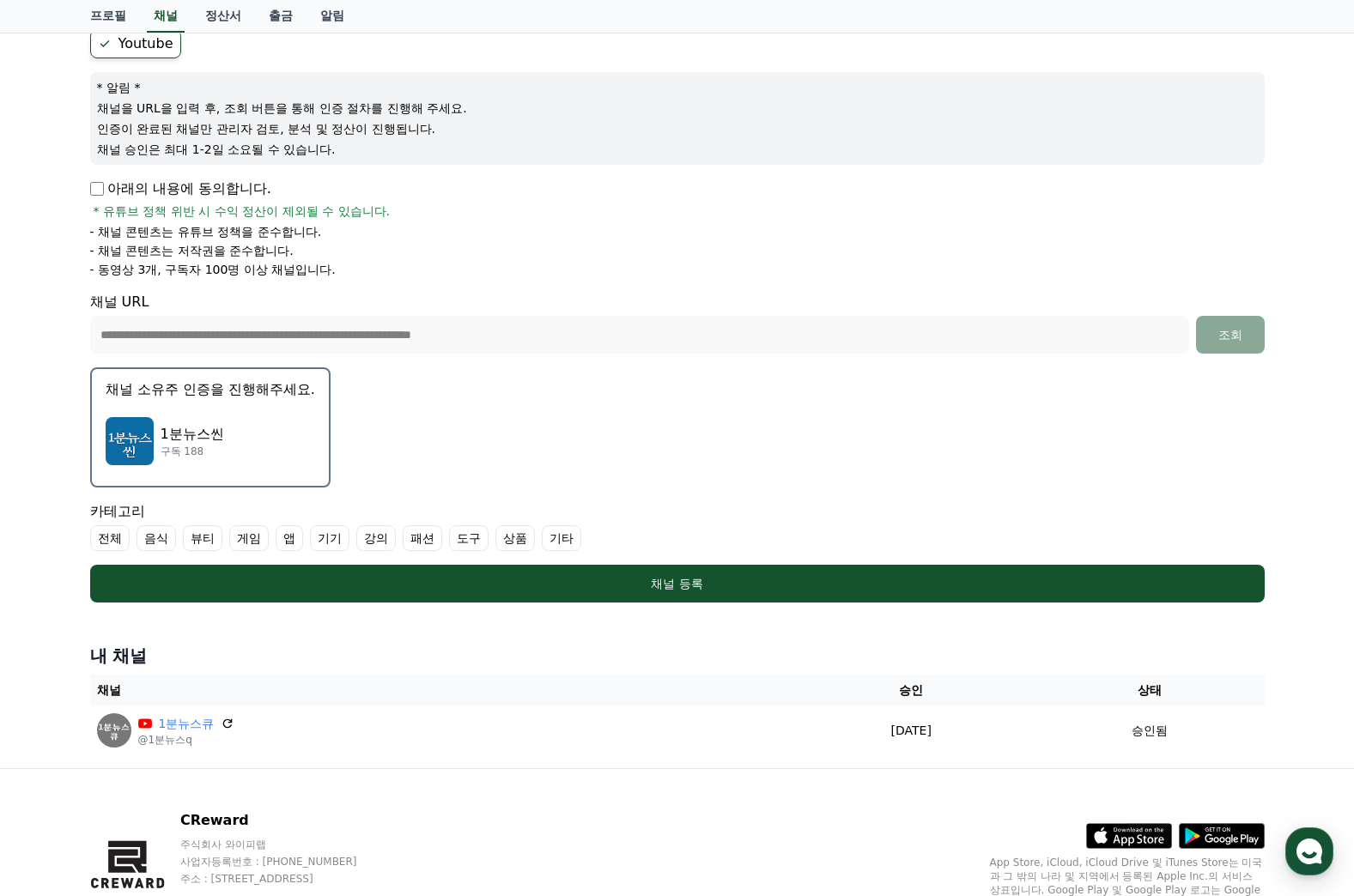
scroll to position [0, 0]
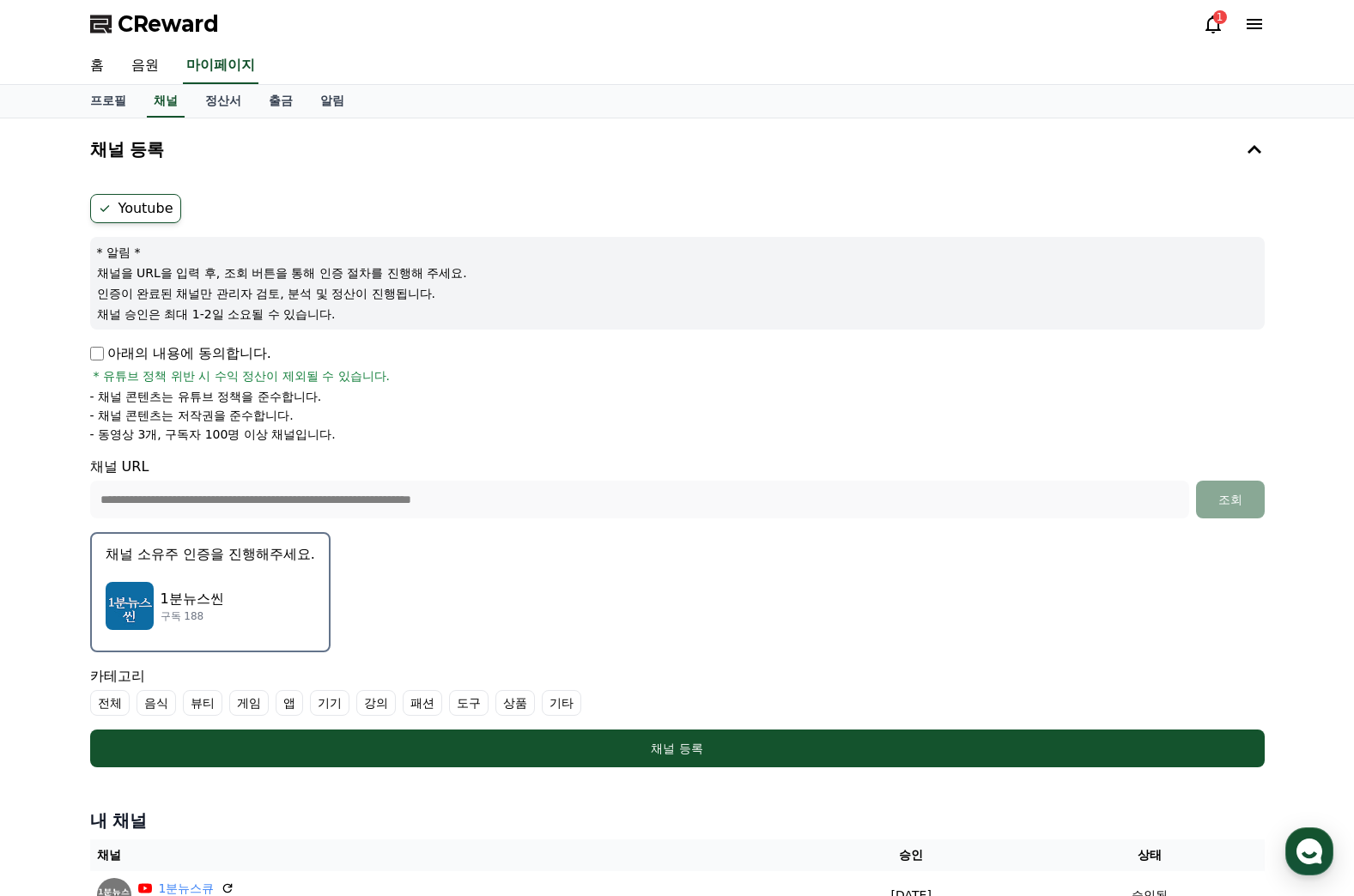
click at [242, 606] on div "1분뉴스씬 구독 188" at bounding box center [211, 606] width 210 height 68
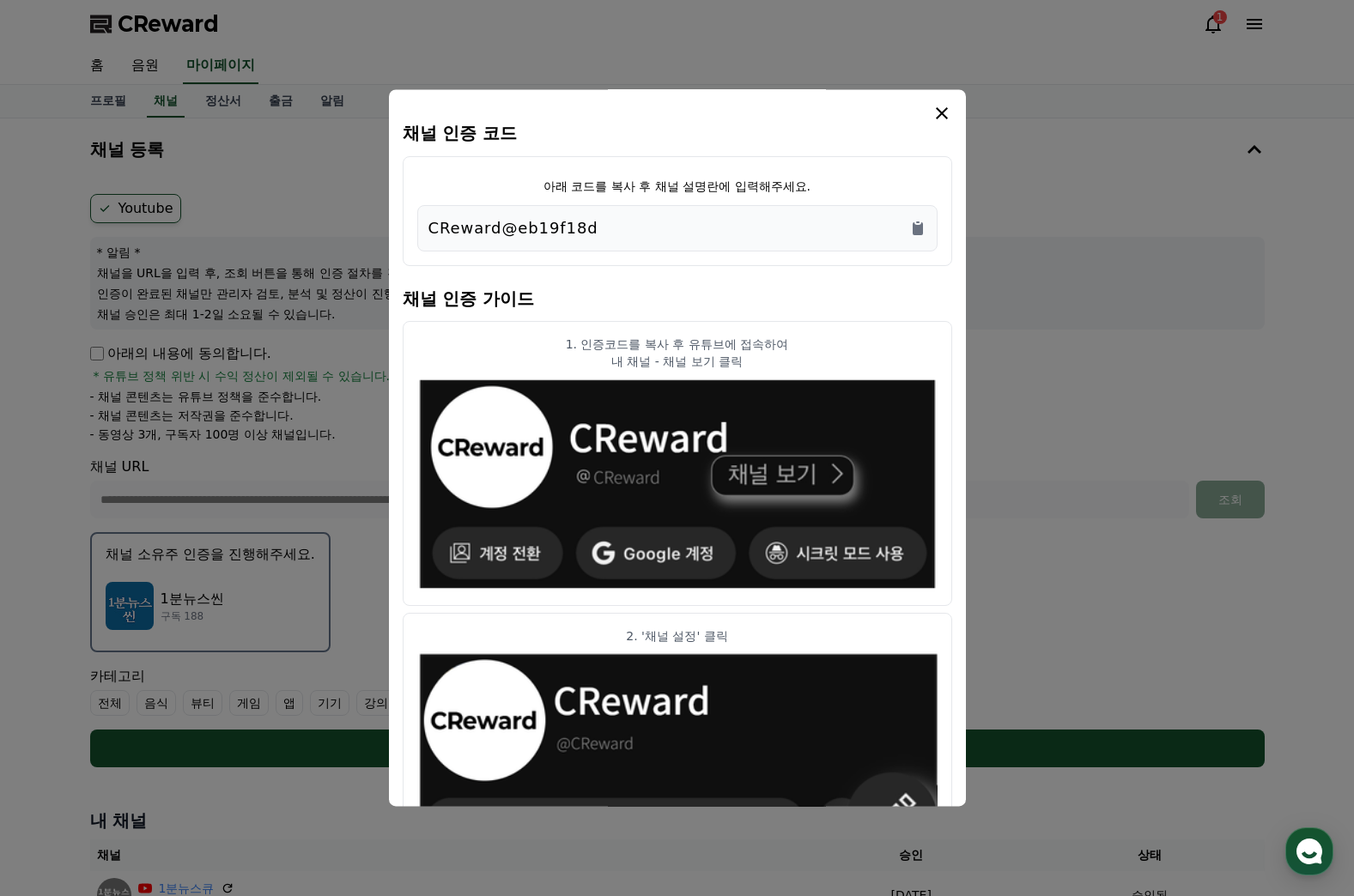
click at [930, 104] on div "modal" at bounding box center [677, 113] width 549 height 21
click at [940, 111] on icon "modal" at bounding box center [941, 113] width 12 height 12
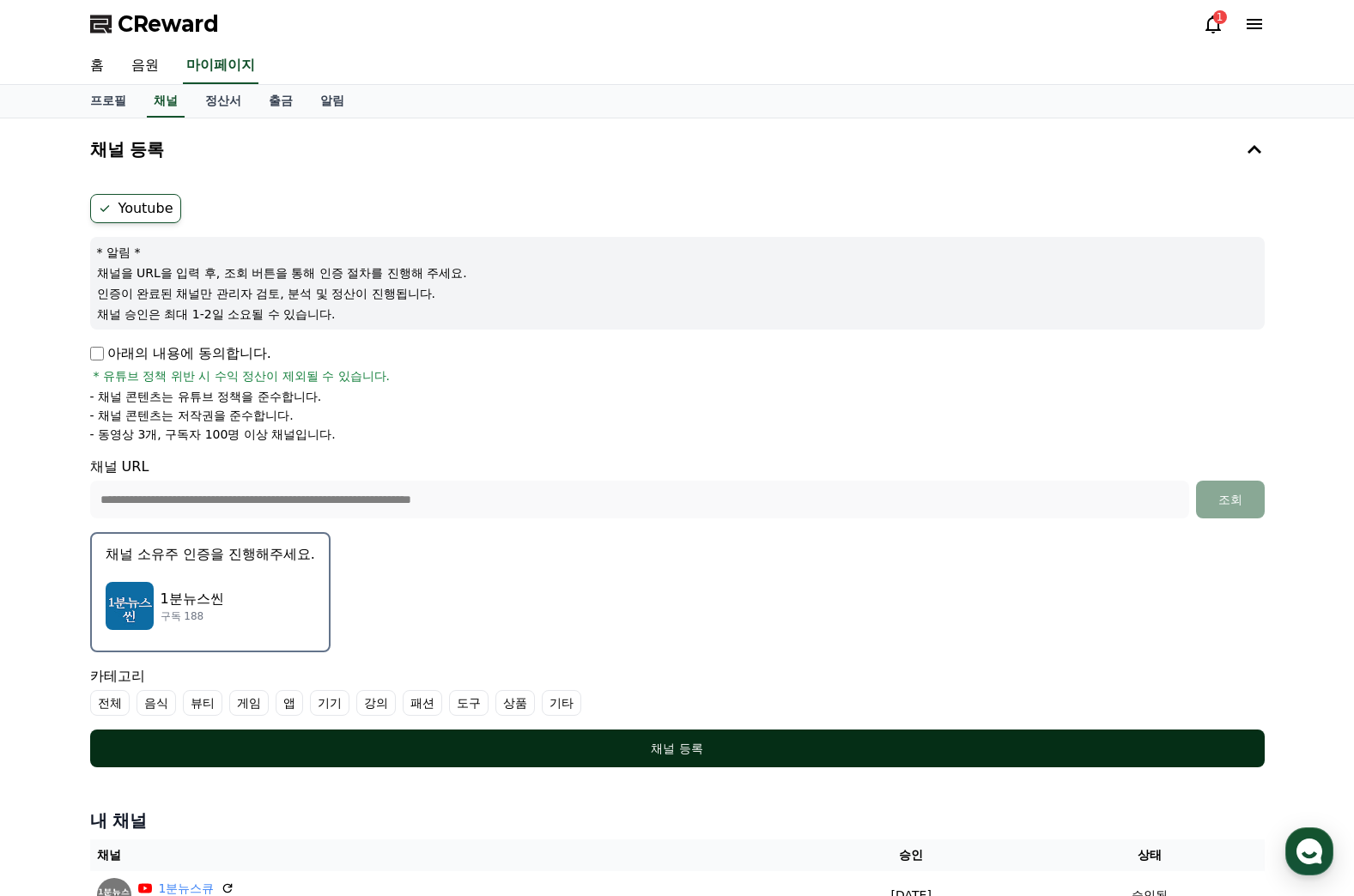
click at [703, 749] on div "채널 등록" at bounding box center [677, 748] width 1106 height 17
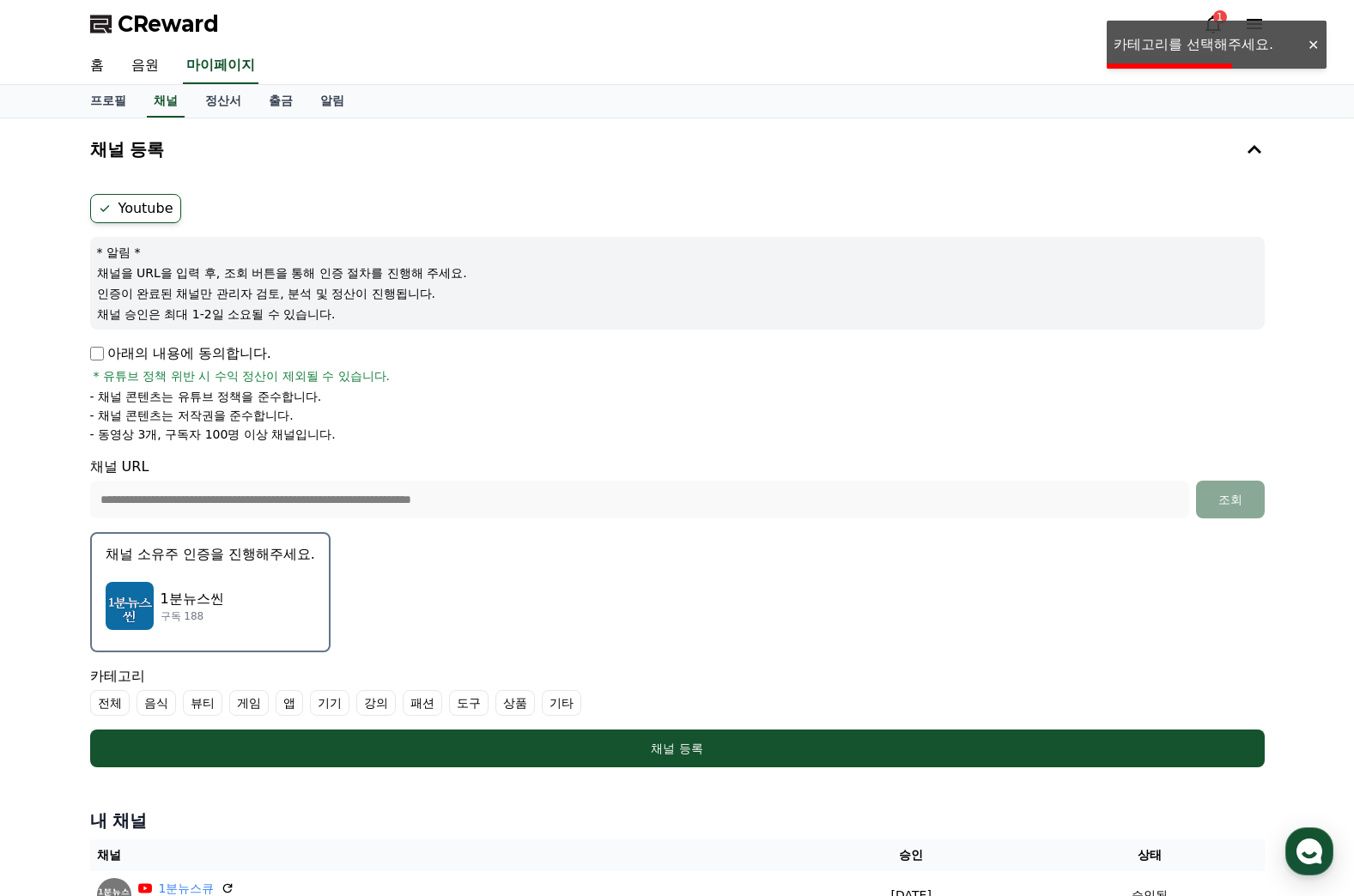
scroll to position [172, 0]
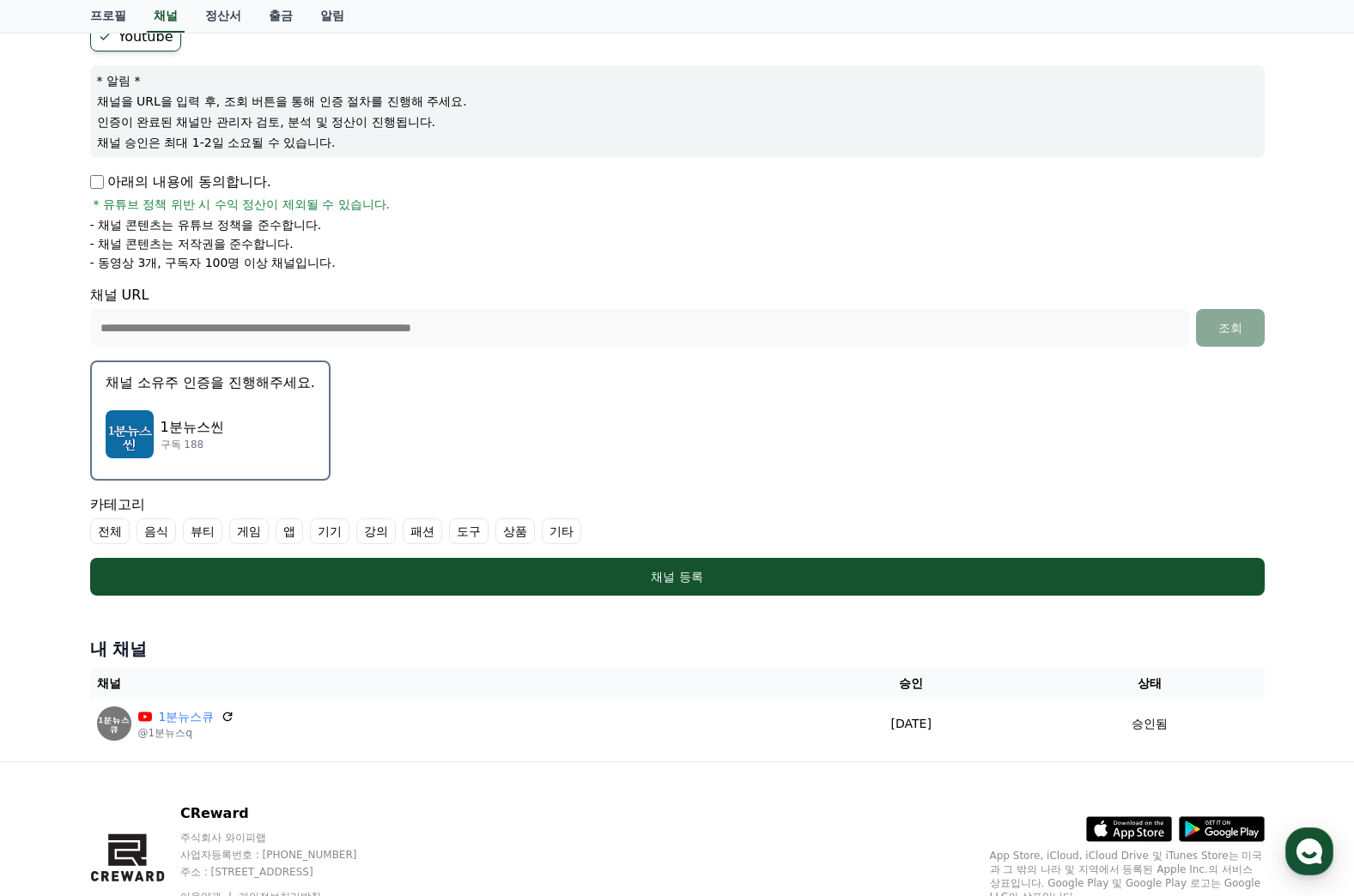
click at [558, 530] on label "기타" at bounding box center [561, 531] width 39 height 26
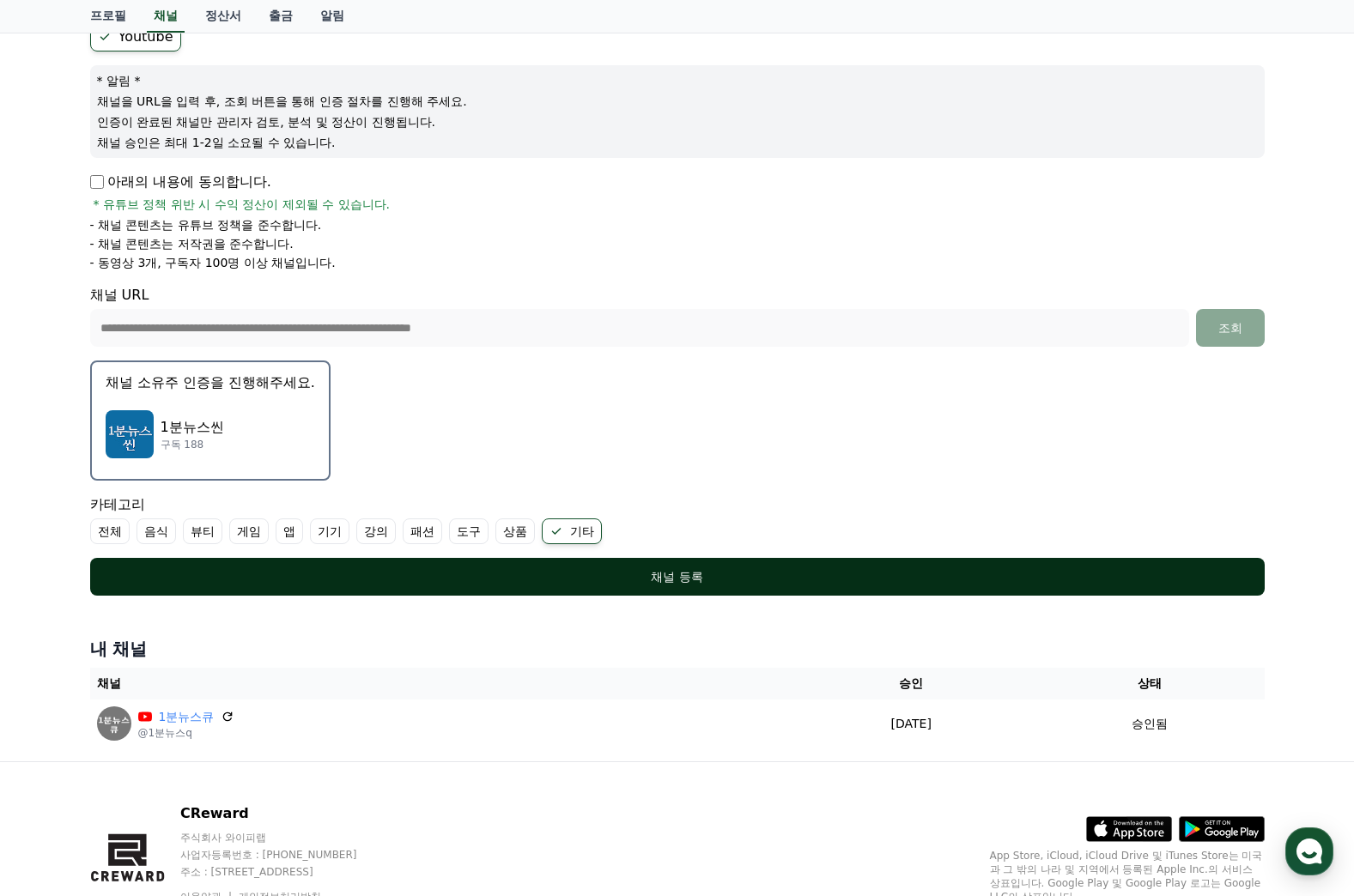
click at [689, 577] on div "채널 등록" at bounding box center [677, 577] width 1106 height 17
